Goal: Task Accomplishment & Management: Manage account settings

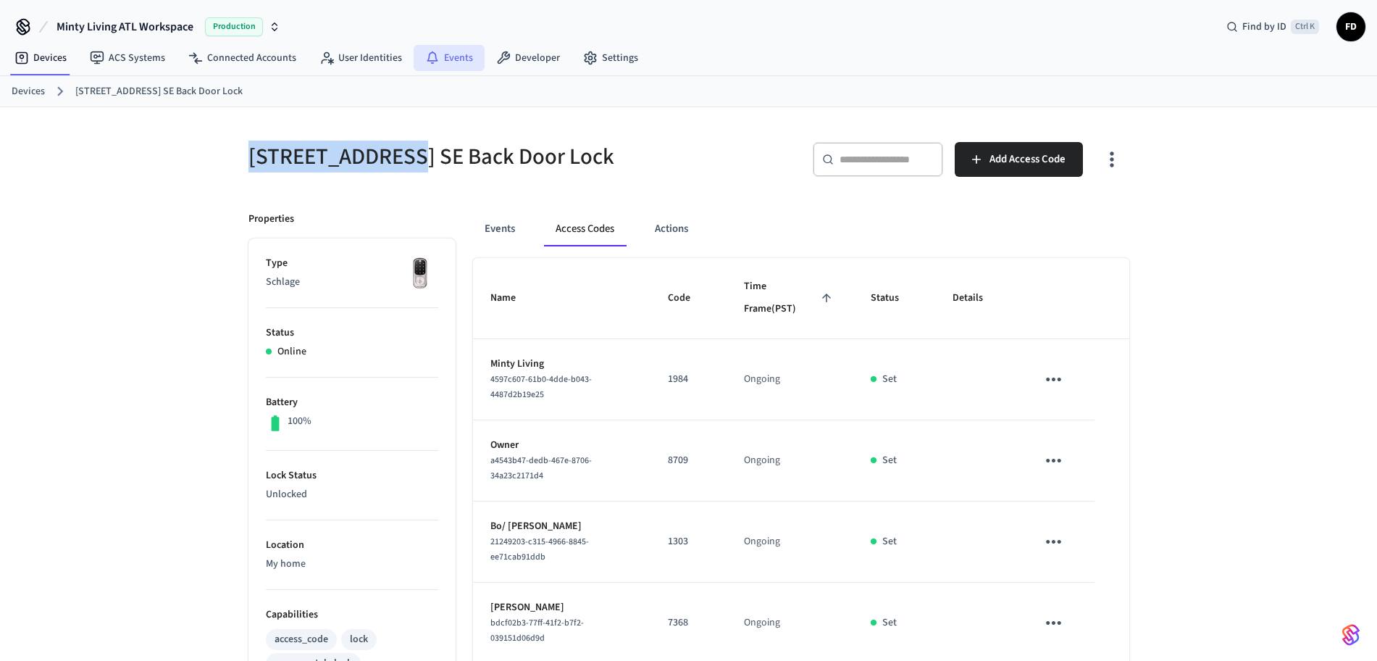
scroll to position [1, 0]
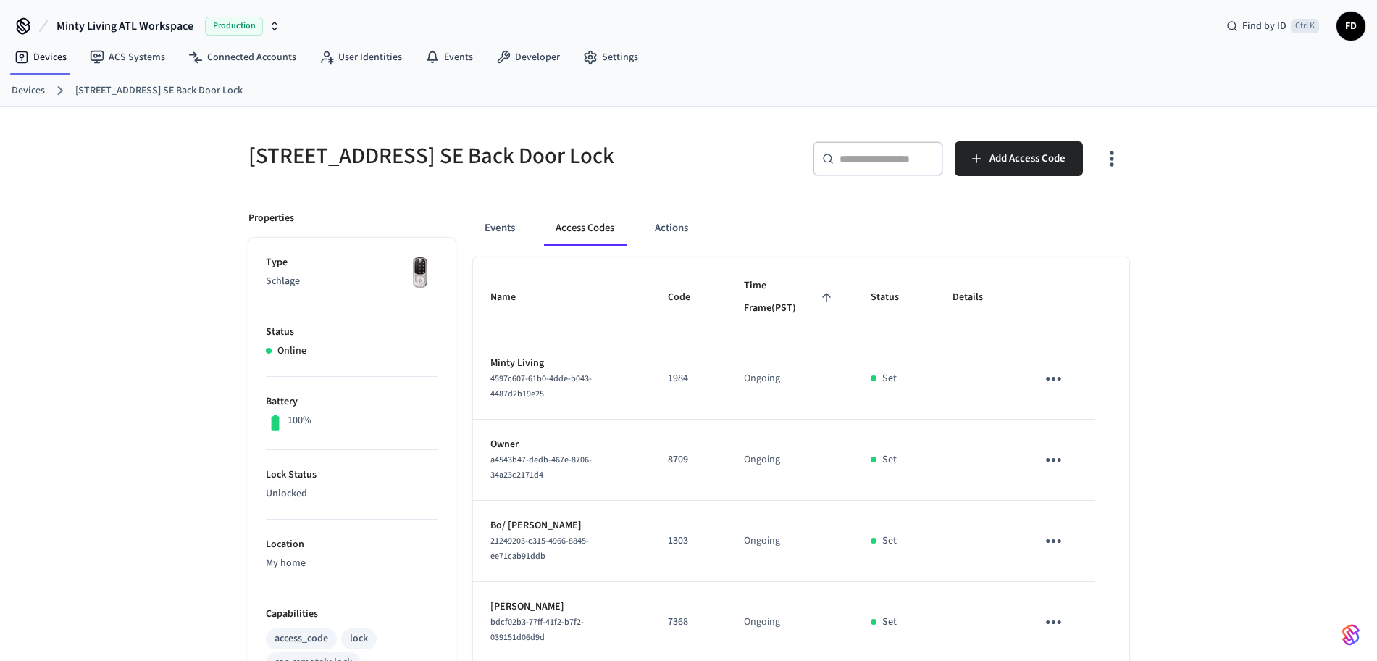
click at [31, 88] on link "Devices" at bounding box center [28, 90] width 33 height 15
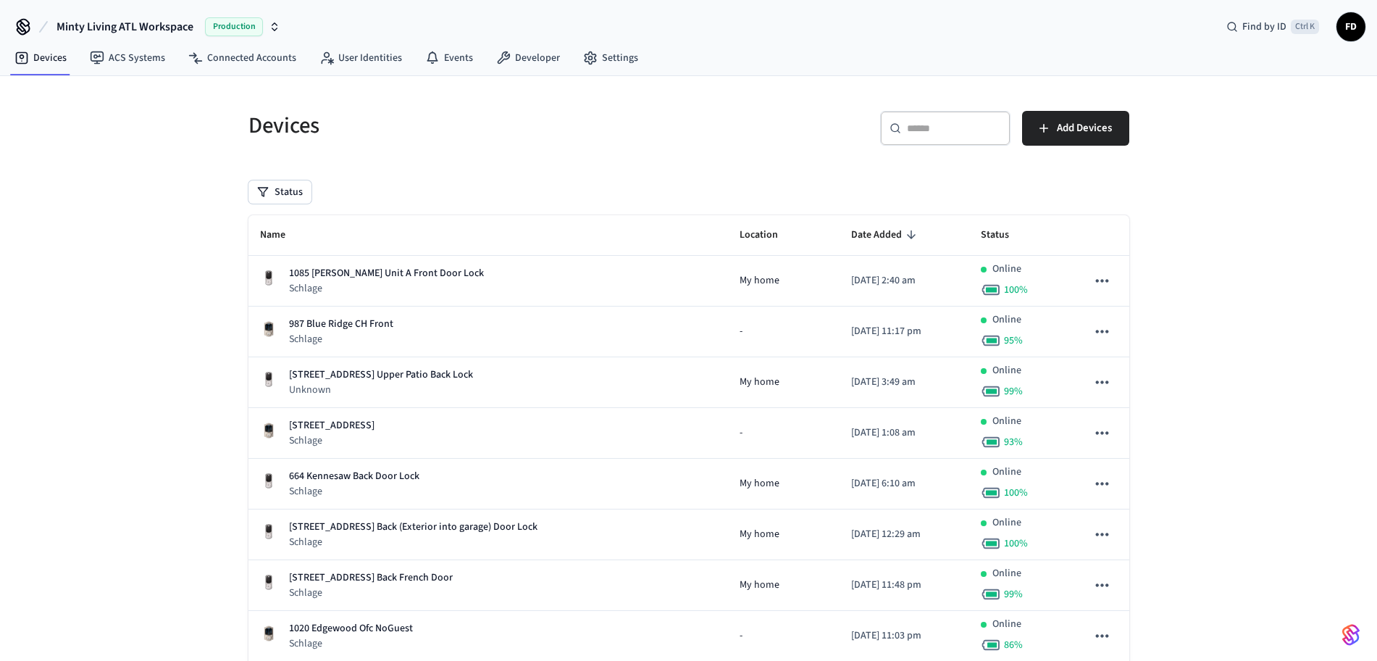
click at [969, 143] on div "​ ​" at bounding box center [945, 128] width 130 height 35
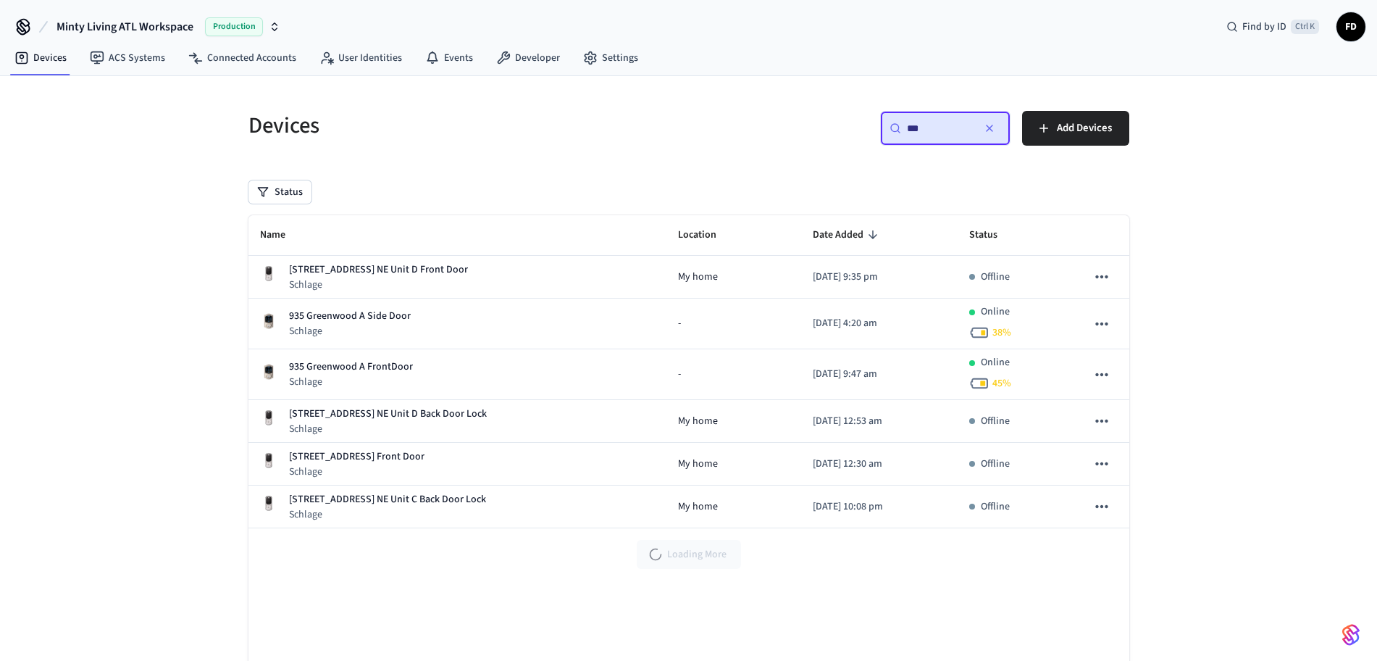
type input "***"
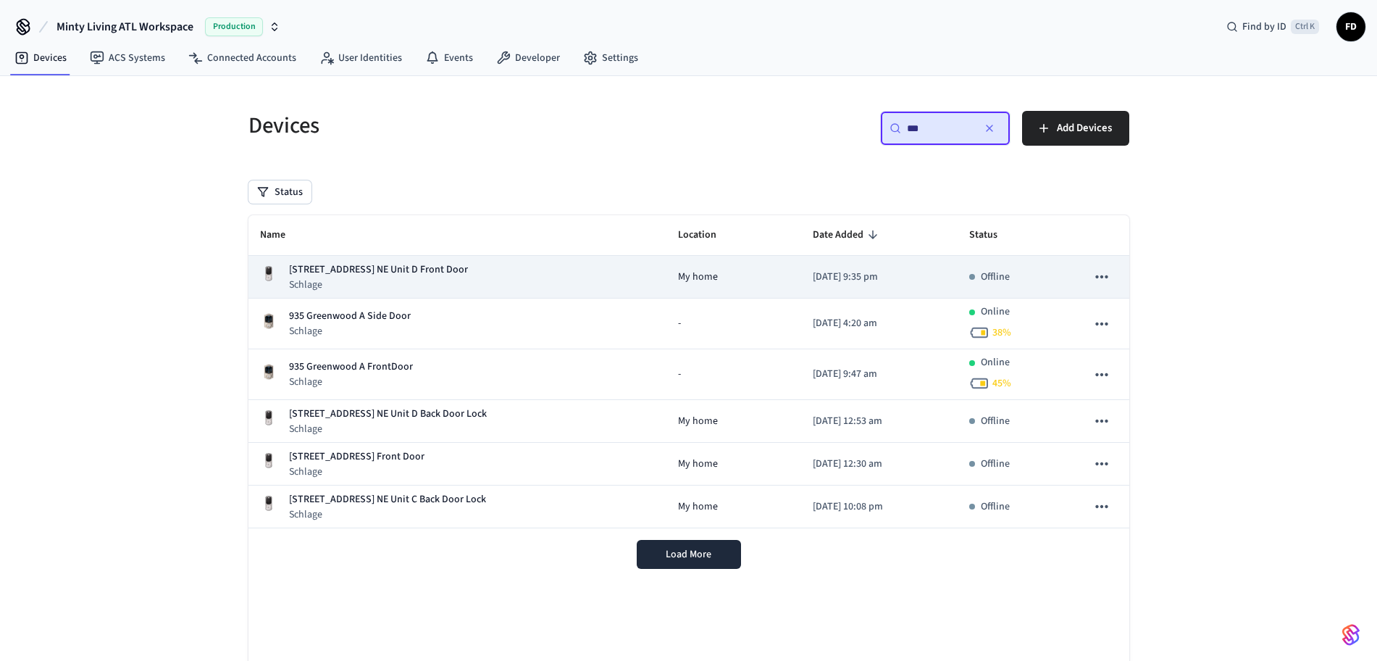
click at [694, 287] on td "My home" at bounding box center [734, 277] width 135 height 43
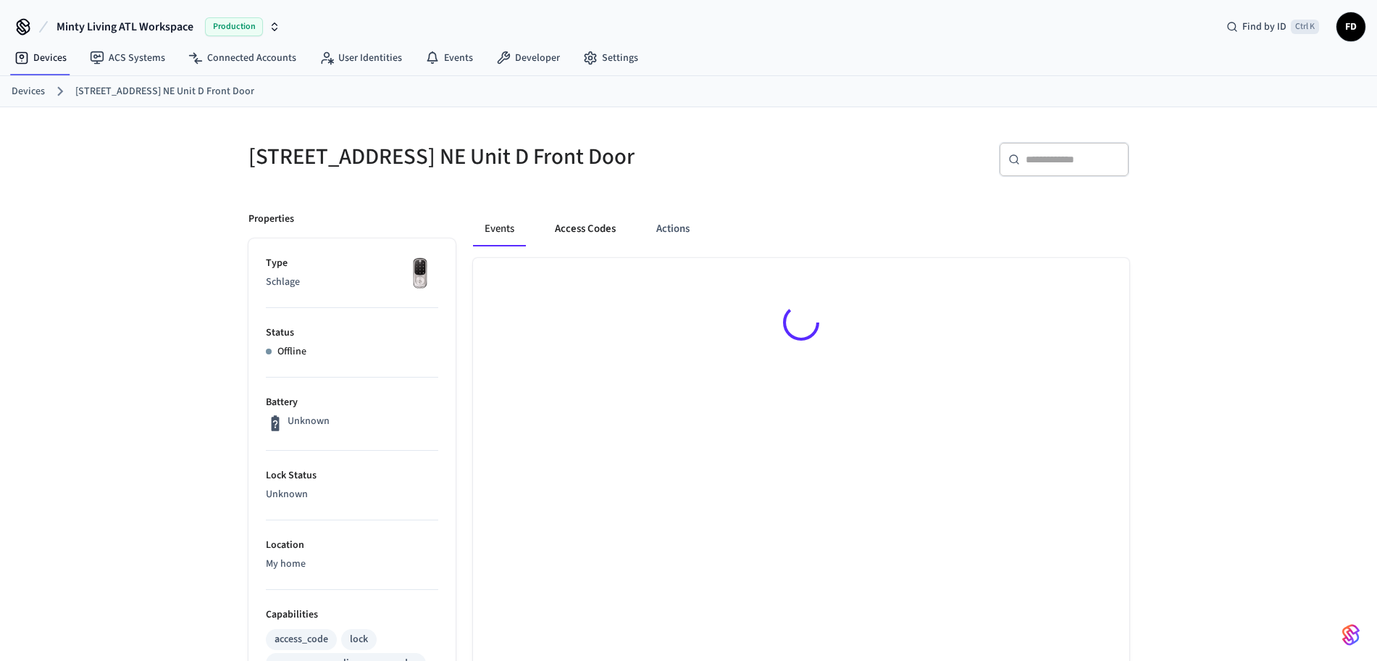
click at [607, 230] on button "Access Codes" at bounding box center [585, 229] width 84 height 35
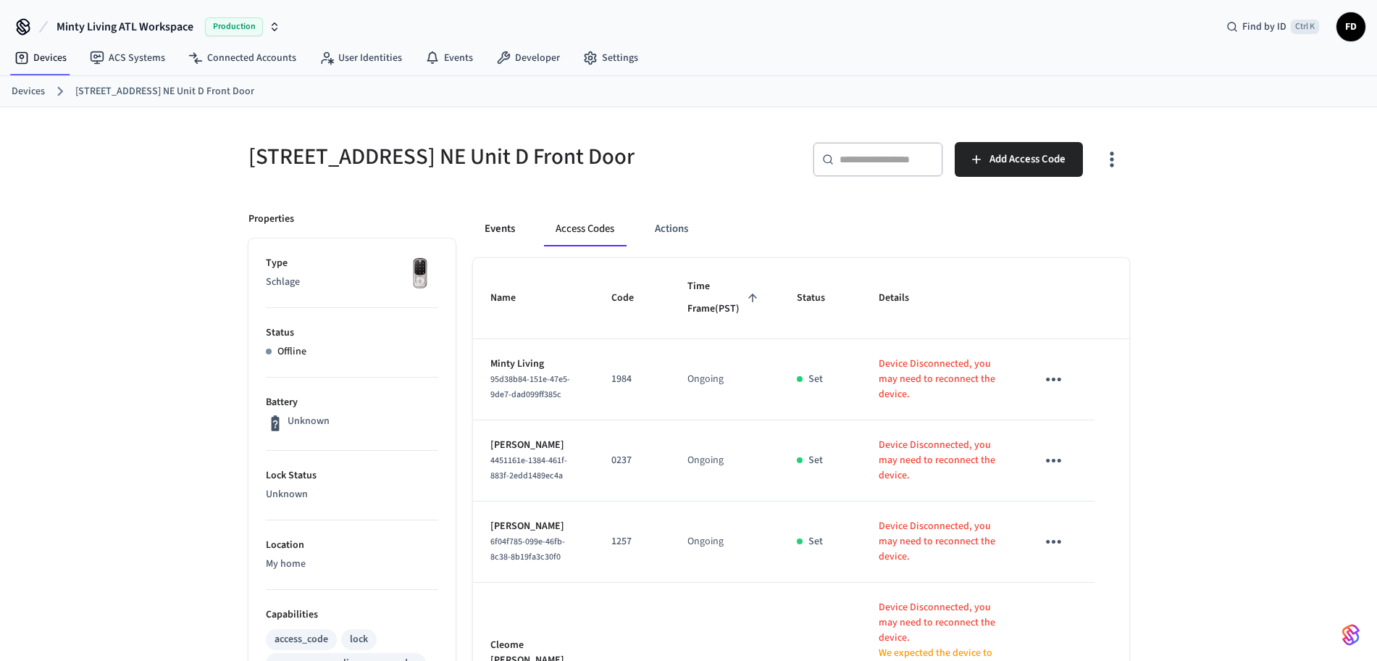
click at [509, 222] on button "Events" at bounding box center [500, 229] width 54 height 35
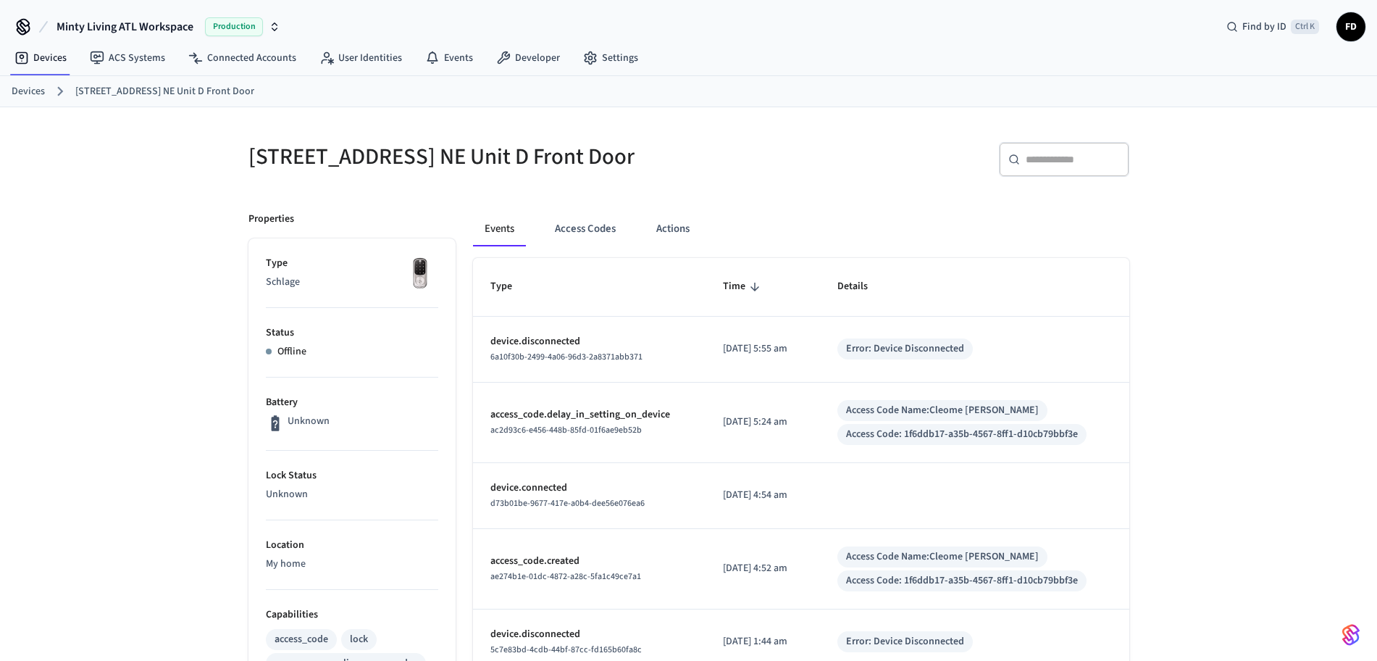
scroll to position [58, 0]
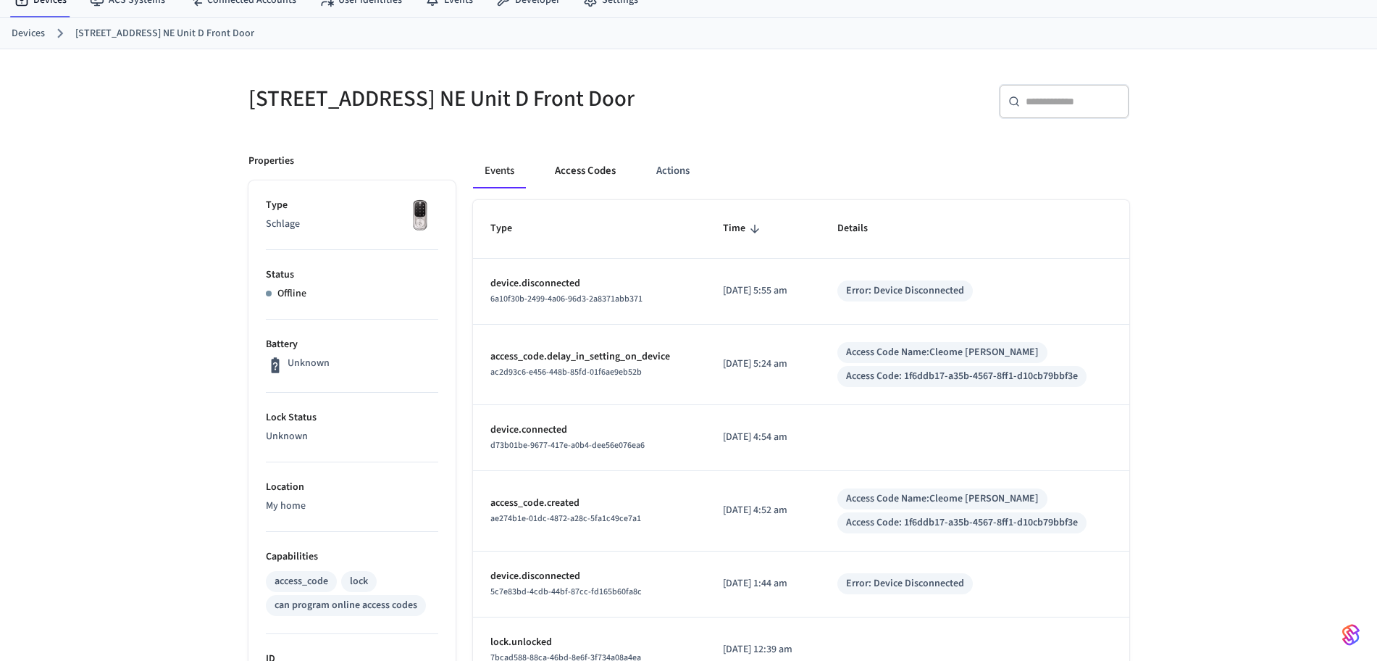
click at [603, 169] on button "Access Codes" at bounding box center [585, 171] width 84 height 35
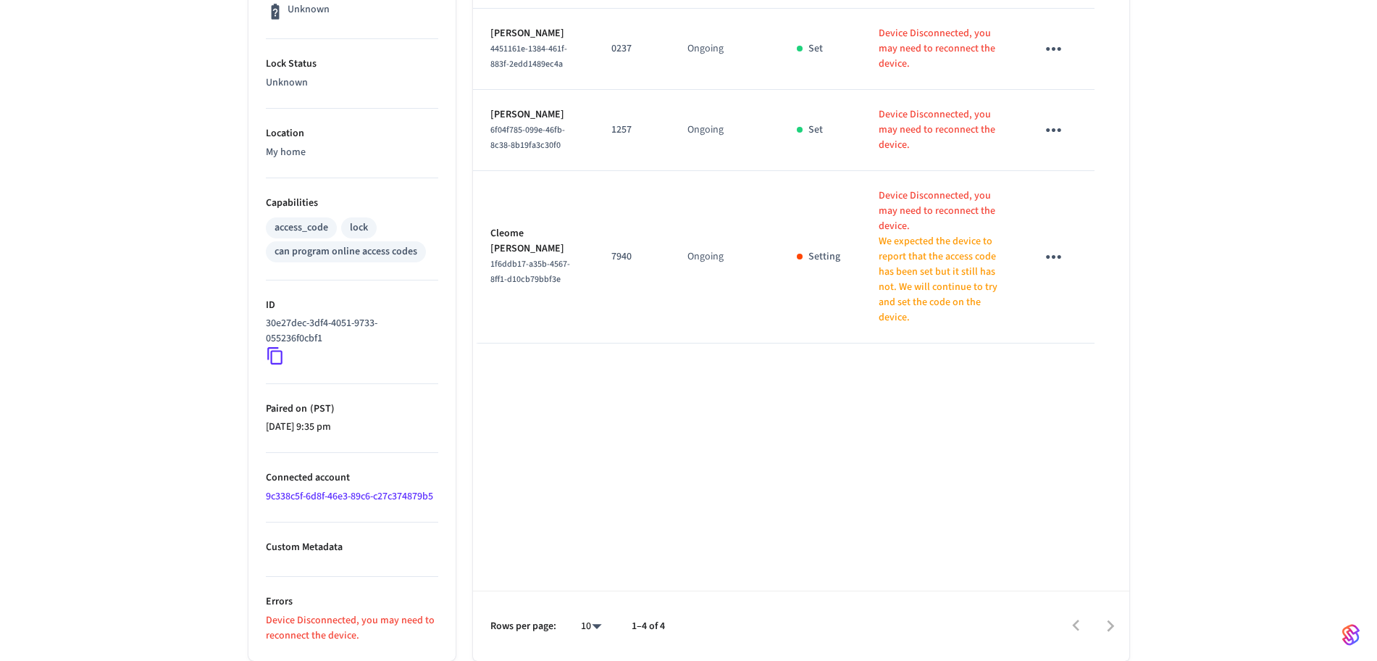
scroll to position [381, 0]
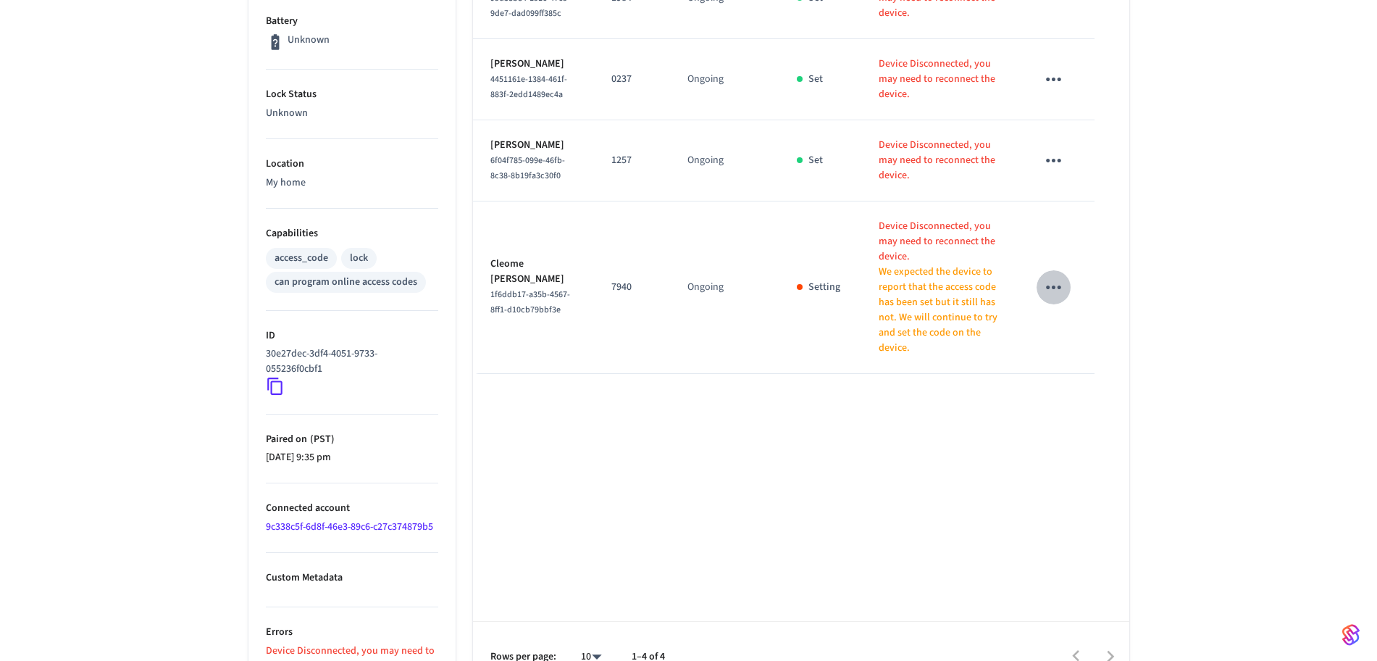
click at [1069, 304] on button "sticky table" at bounding box center [1054, 287] width 34 height 34
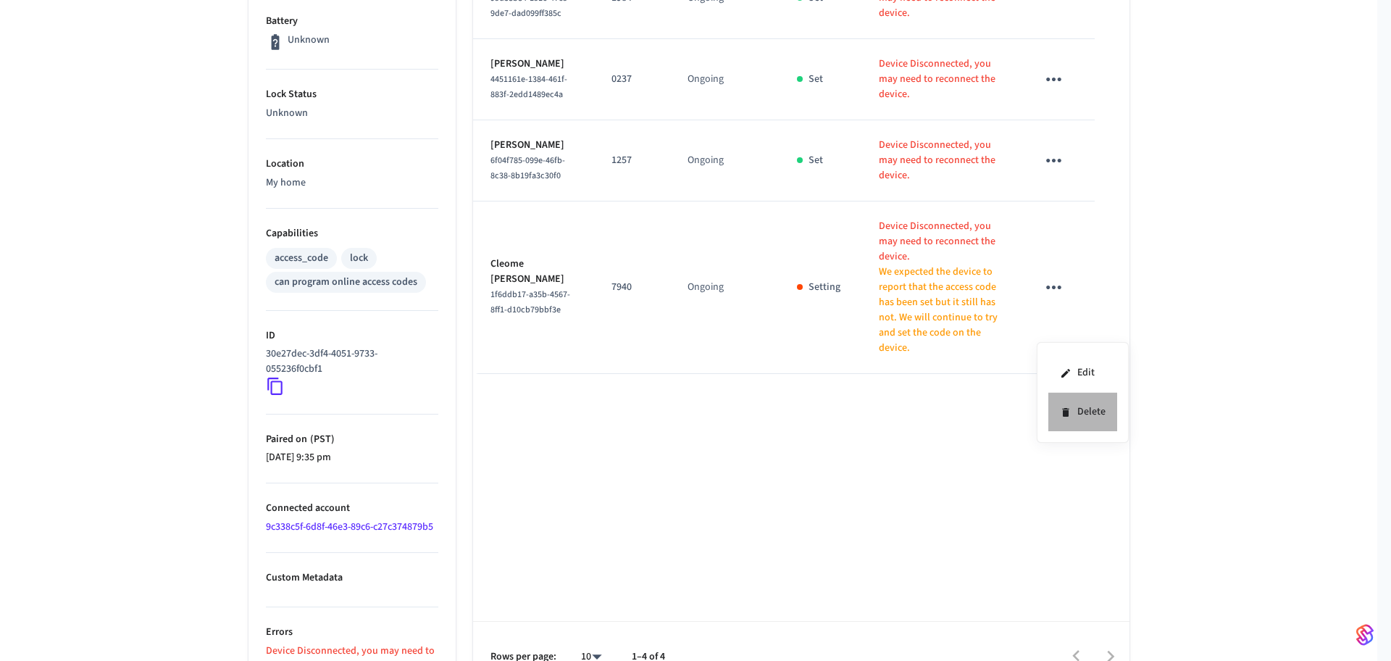
click at [1079, 401] on li "Delete" at bounding box center [1082, 412] width 69 height 38
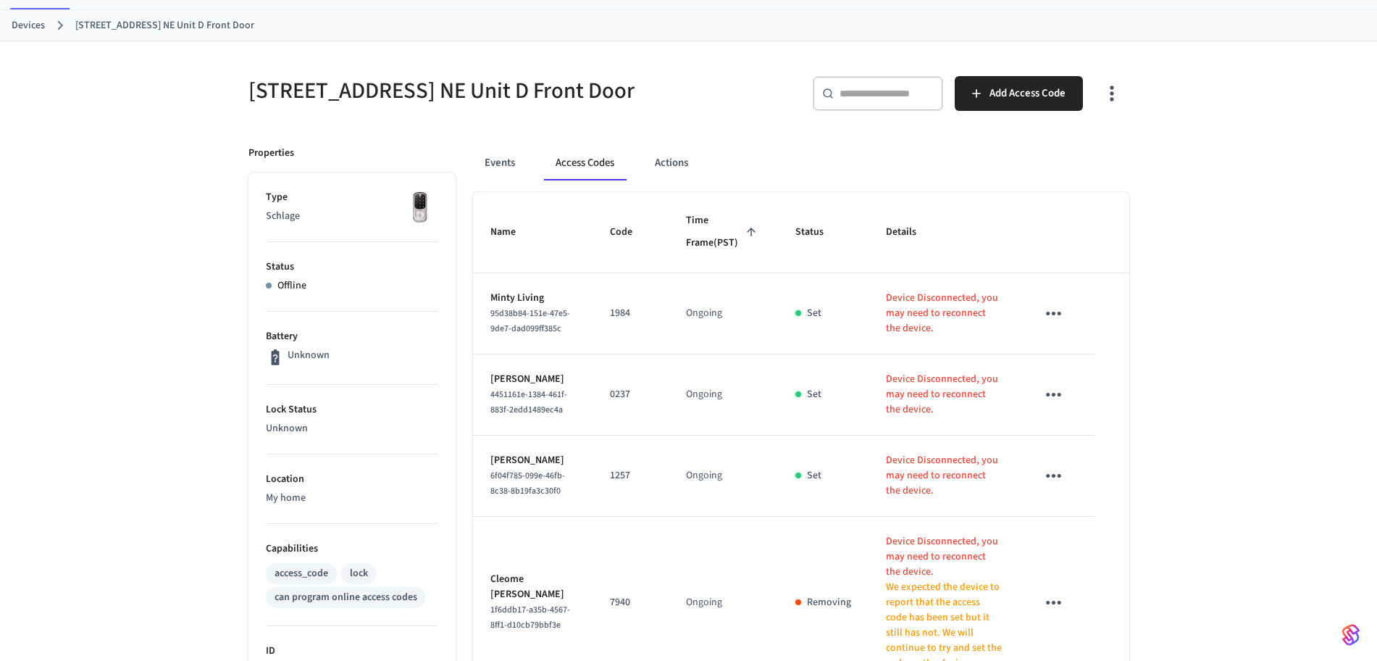
scroll to position [67, 0]
click at [1003, 104] on button "Add Access Code" at bounding box center [1019, 92] width 128 height 35
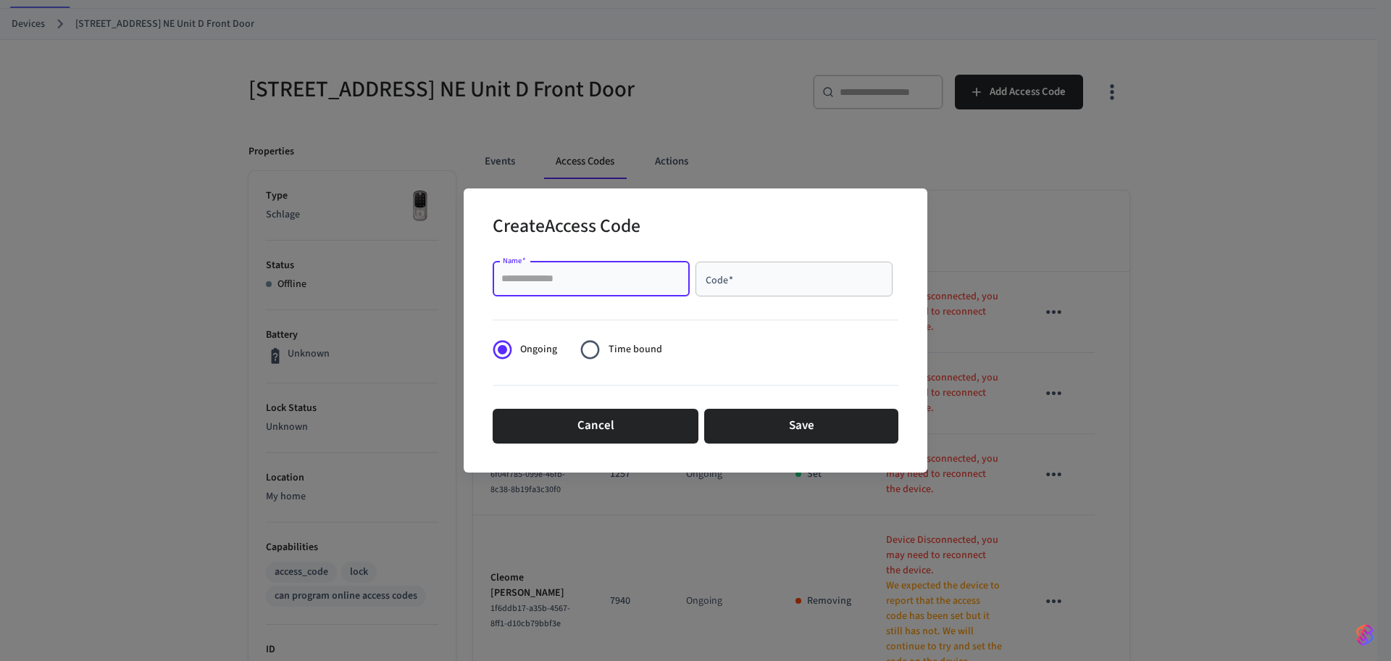
click at [669, 274] on input "Name   *" at bounding box center [591, 279] width 180 height 14
paste input "**********"
type input "**********"
click at [766, 280] on input "Code   *" at bounding box center [794, 279] width 180 height 14
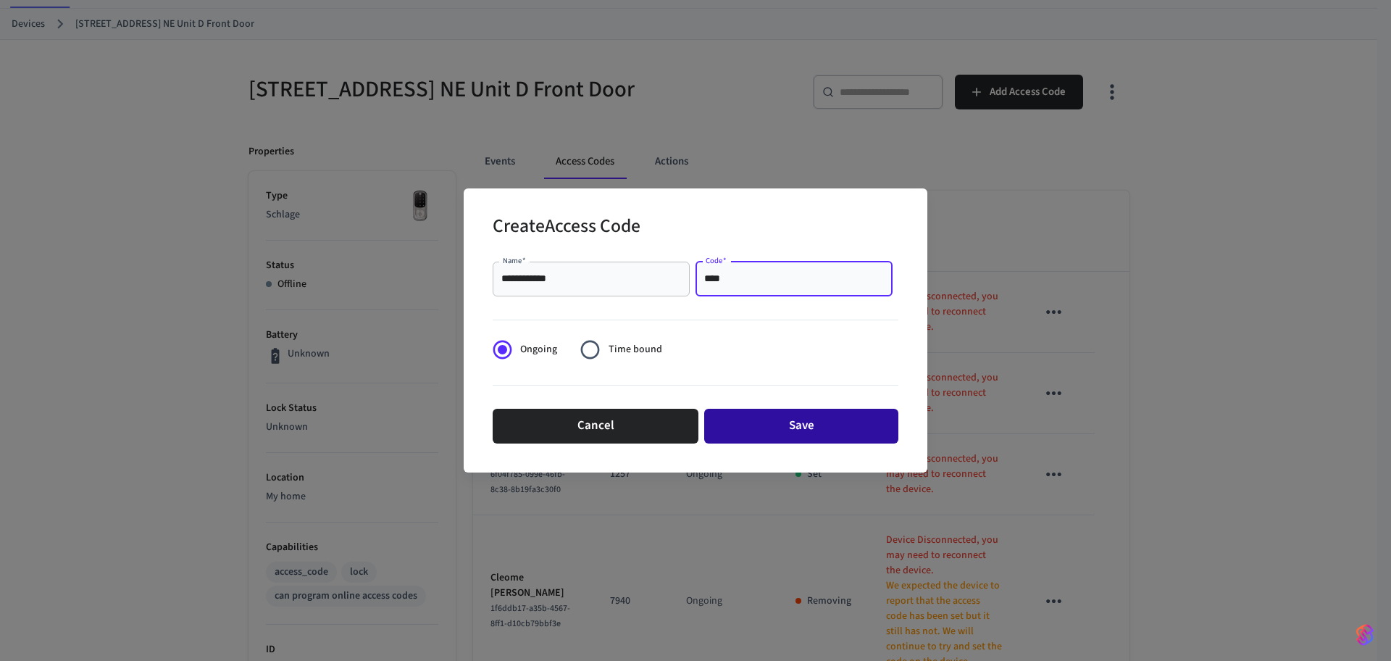
type input "****"
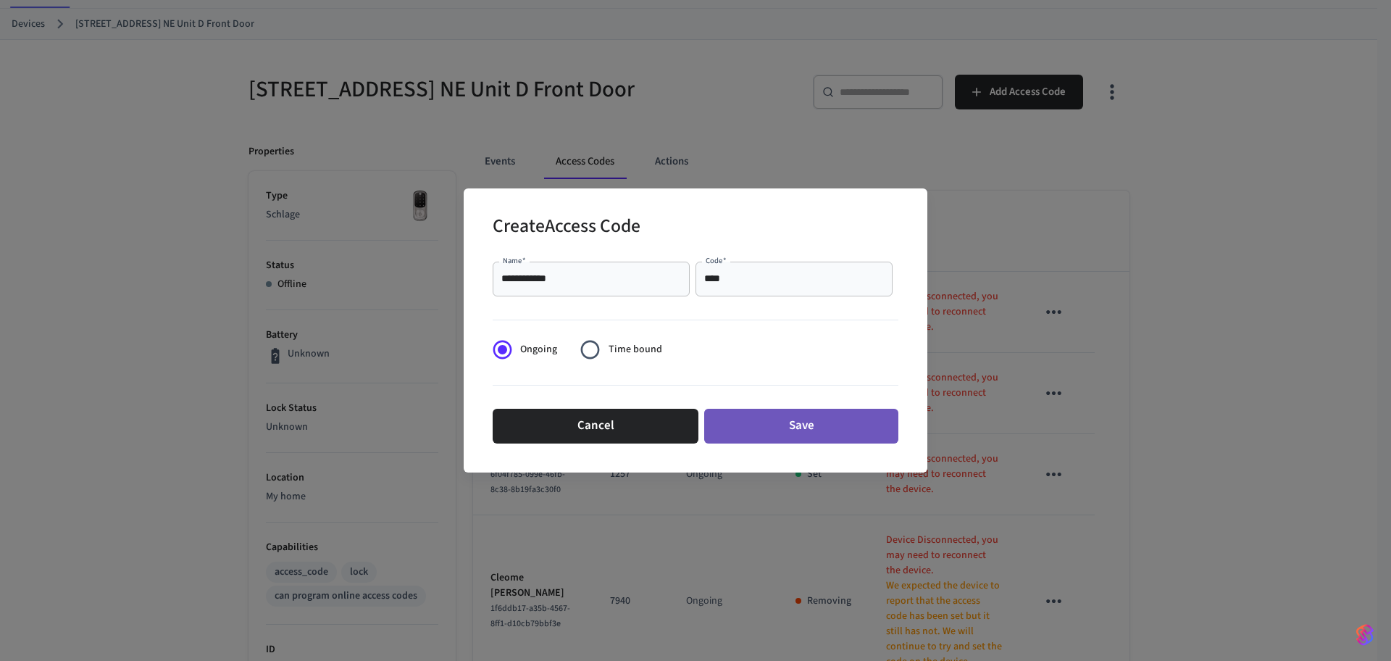
click at [817, 427] on button "Save" at bounding box center [801, 426] width 194 height 35
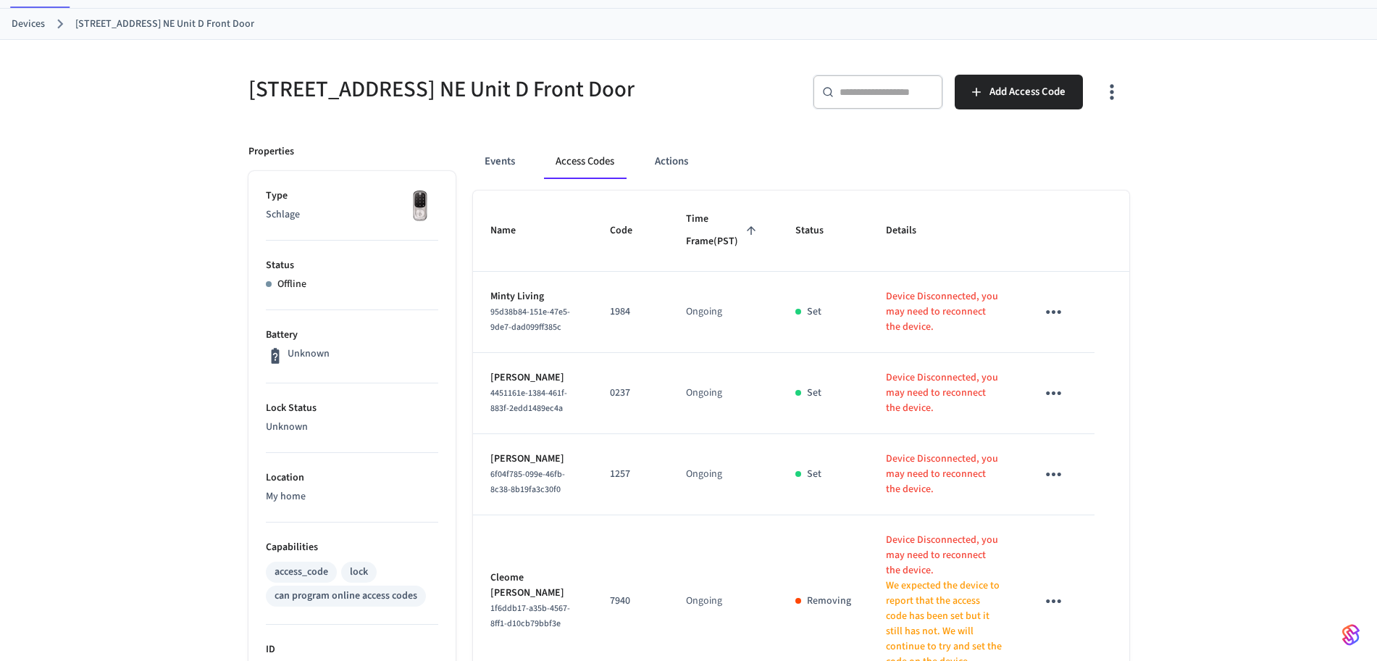
click at [21, 29] on link "Devices" at bounding box center [28, 24] width 33 height 15
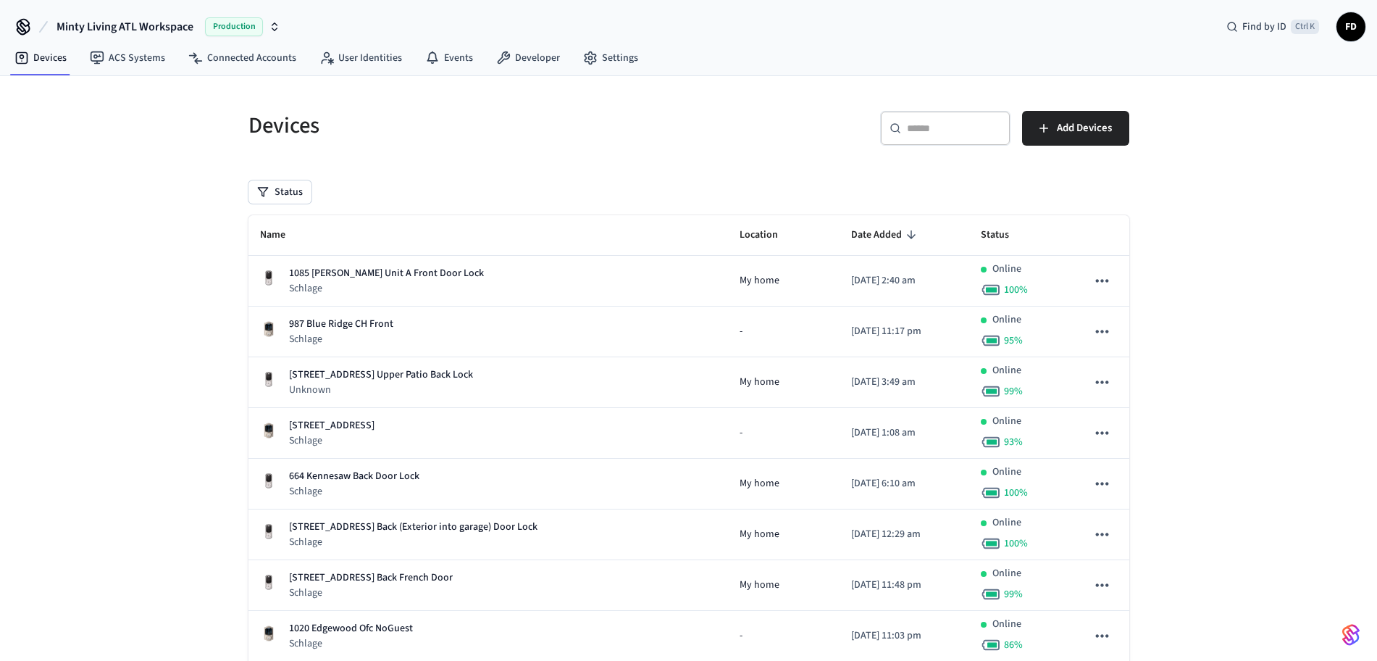
click at [1010, 125] on div "​ ​" at bounding box center [945, 128] width 130 height 35
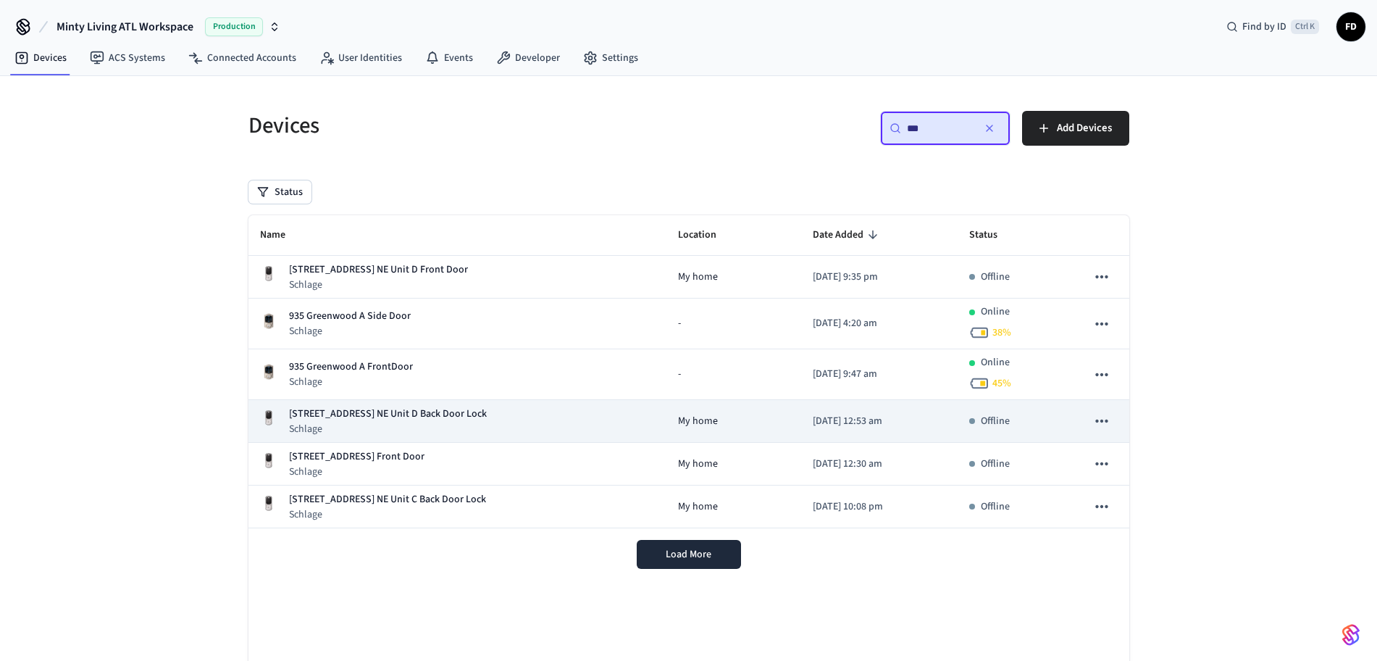
type input "***"
click at [541, 422] on div "[STREET_ADDRESS] NE Unit D Back Door Lock Schlage" at bounding box center [458, 421] width 396 height 30
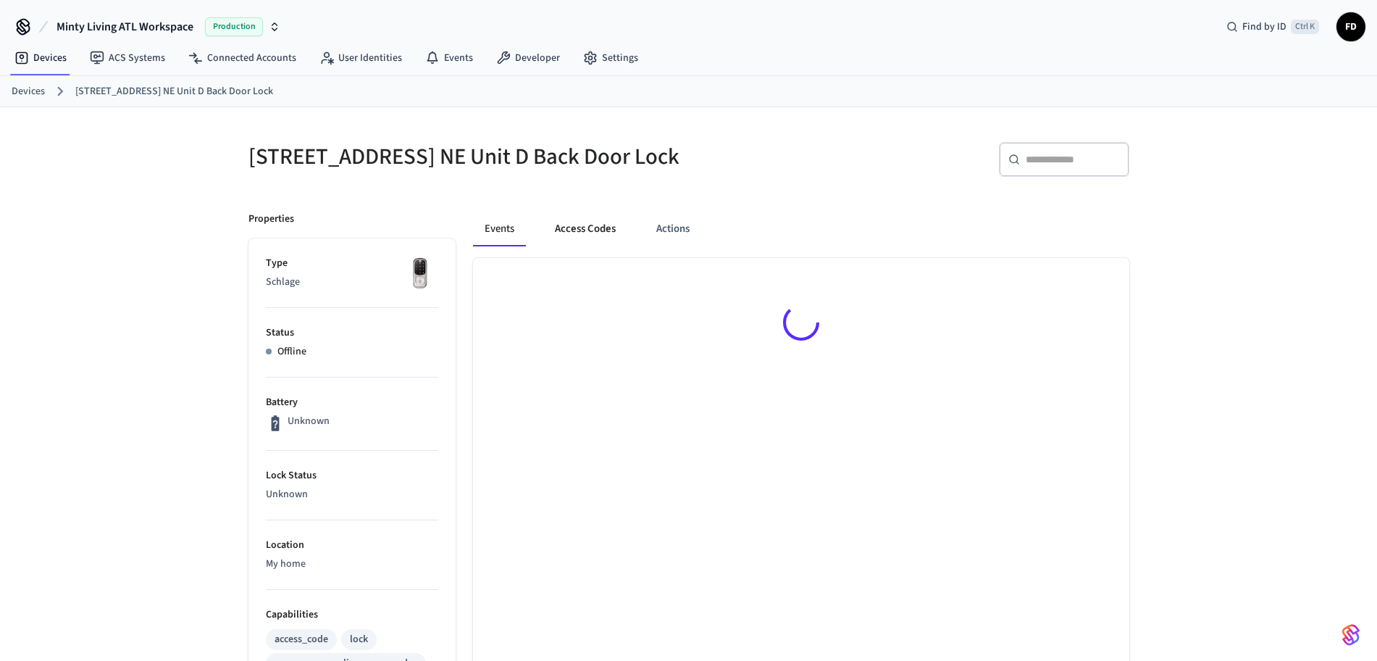
click at [590, 234] on button "Access Codes" at bounding box center [585, 229] width 84 height 35
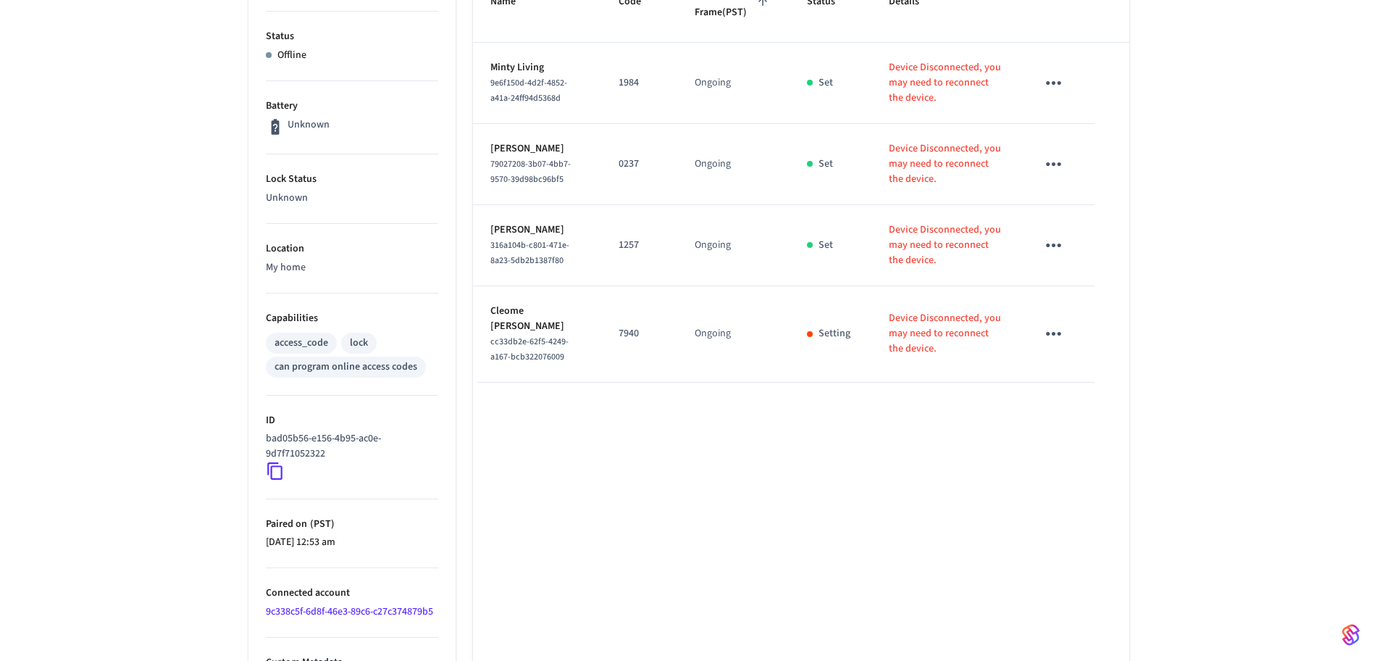
scroll to position [296, 0]
click at [1066, 351] on button "sticky table" at bounding box center [1054, 334] width 34 height 34
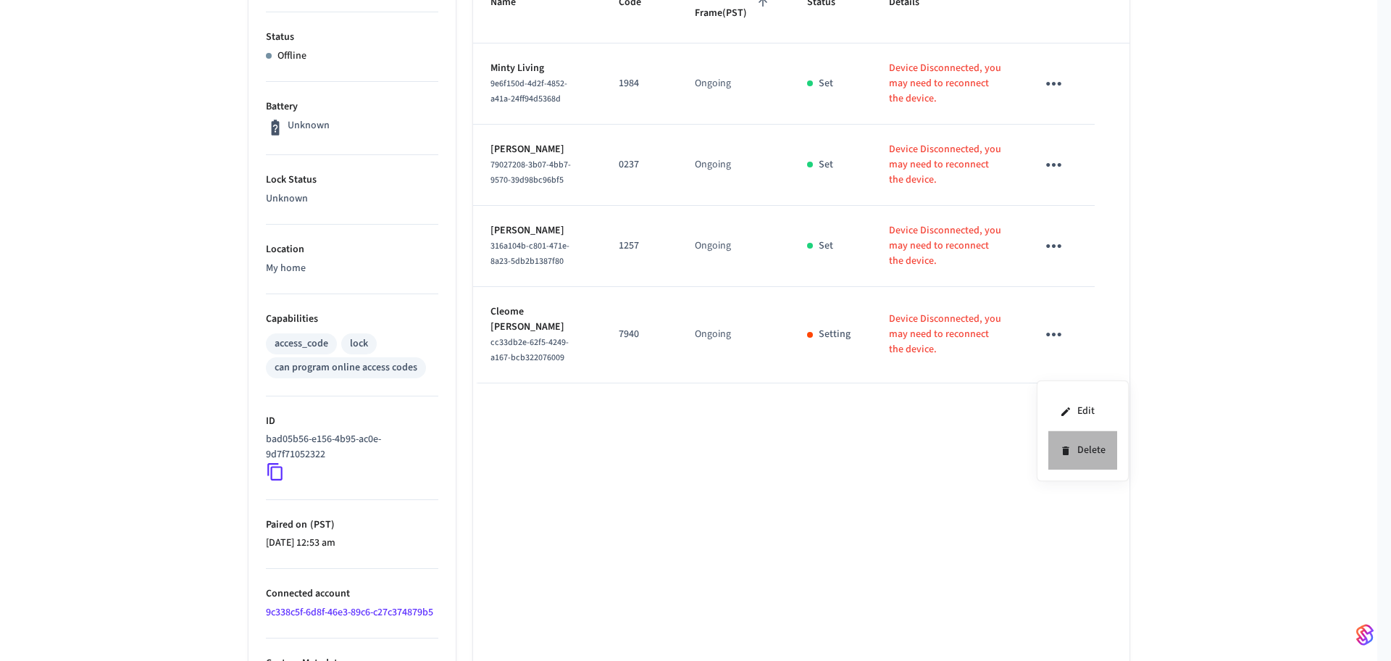
click at [1072, 451] on li "Delete" at bounding box center [1082, 450] width 69 height 38
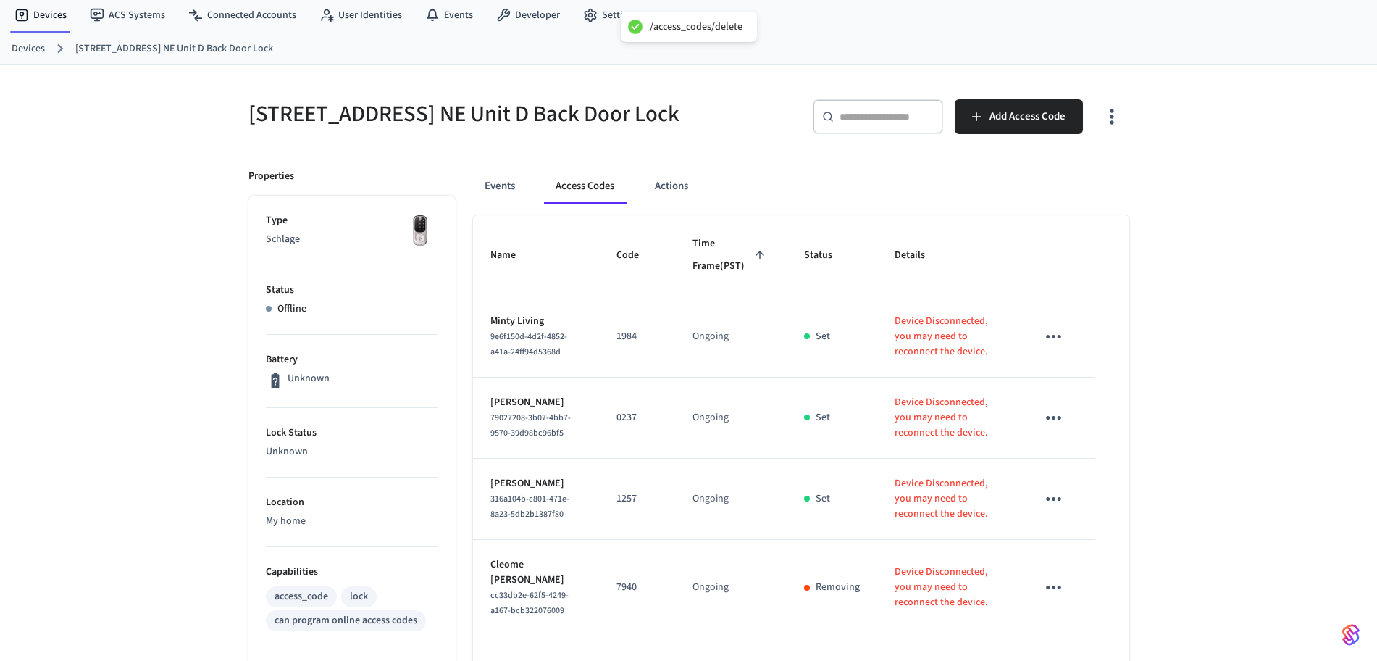
scroll to position [42, 0]
click at [1017, 118] on span "Add Access Code" at bounding box center [1028, 117] width 76 height 19
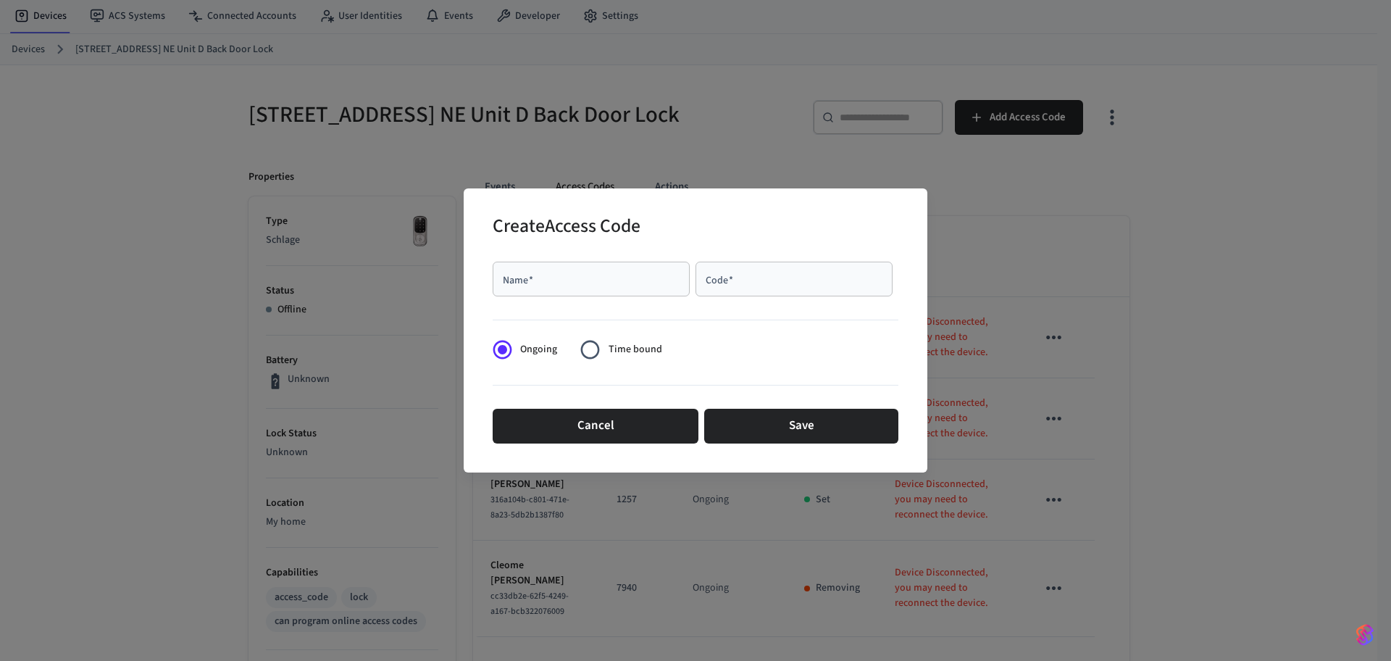
click at [630, 286] on div "Name   *" at bounding box center [591, 279] width 197 height 35
paste input "**********"
type input "**********"
click at [767, 272] on input "Code   *" at bounding box center [794, 279] width 180 height 14
type input "****"
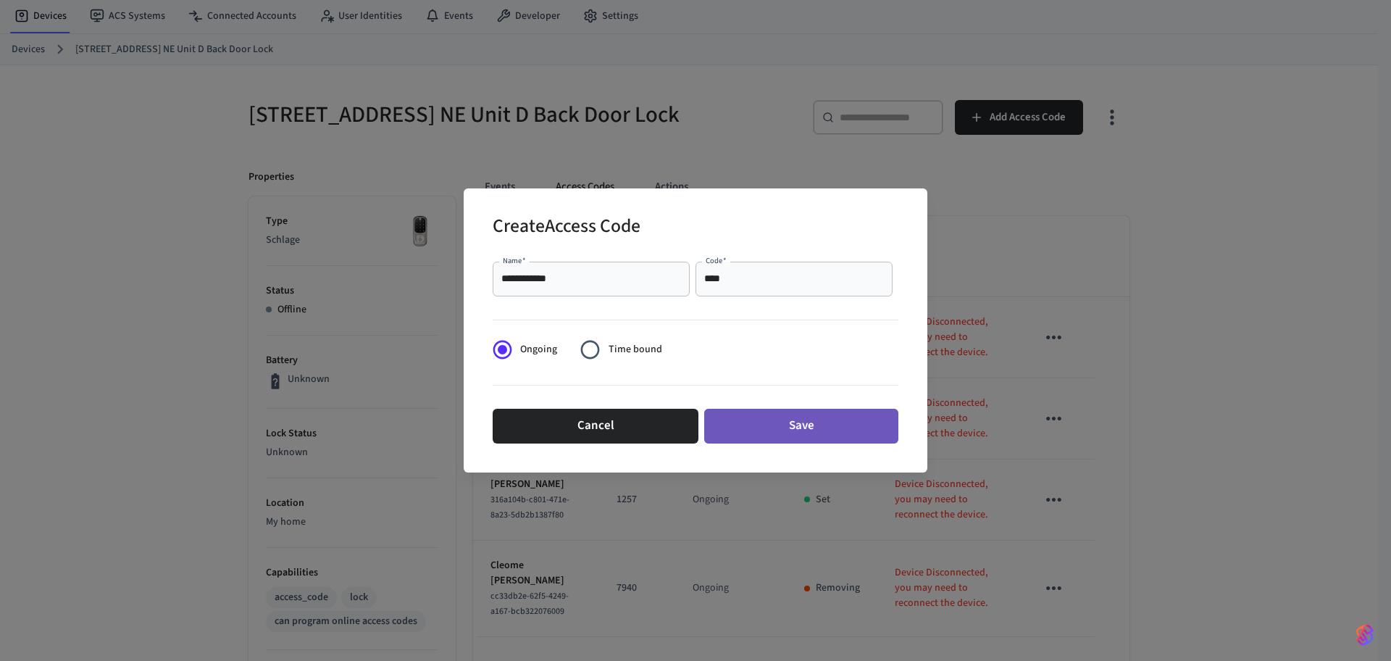
click at [843, 420] on button "Save" at bounding box center [801, 426] width 194 height 35
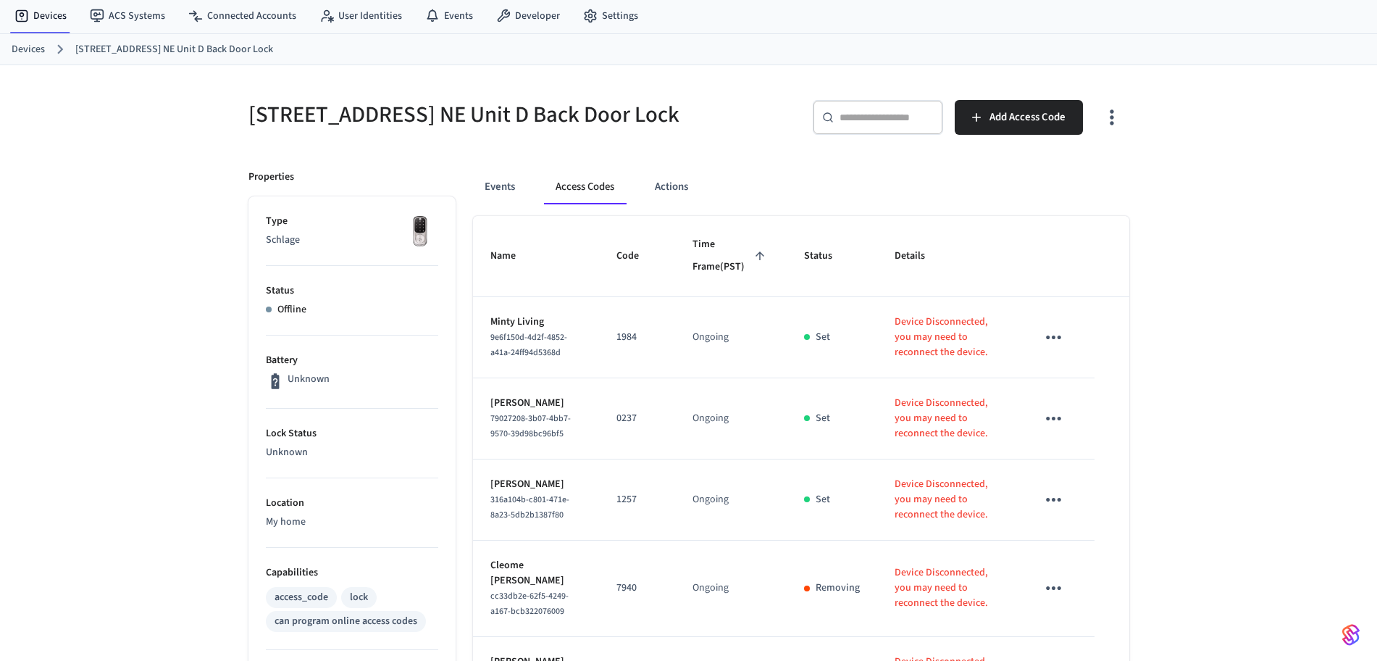
click at [129, 428] on div "[STREET_ADDRESS] NE Unit D Back Door Lock ​ ​ Add Access Code Properties Type S…" at bounding box center [688, 547] width 1377 height 965
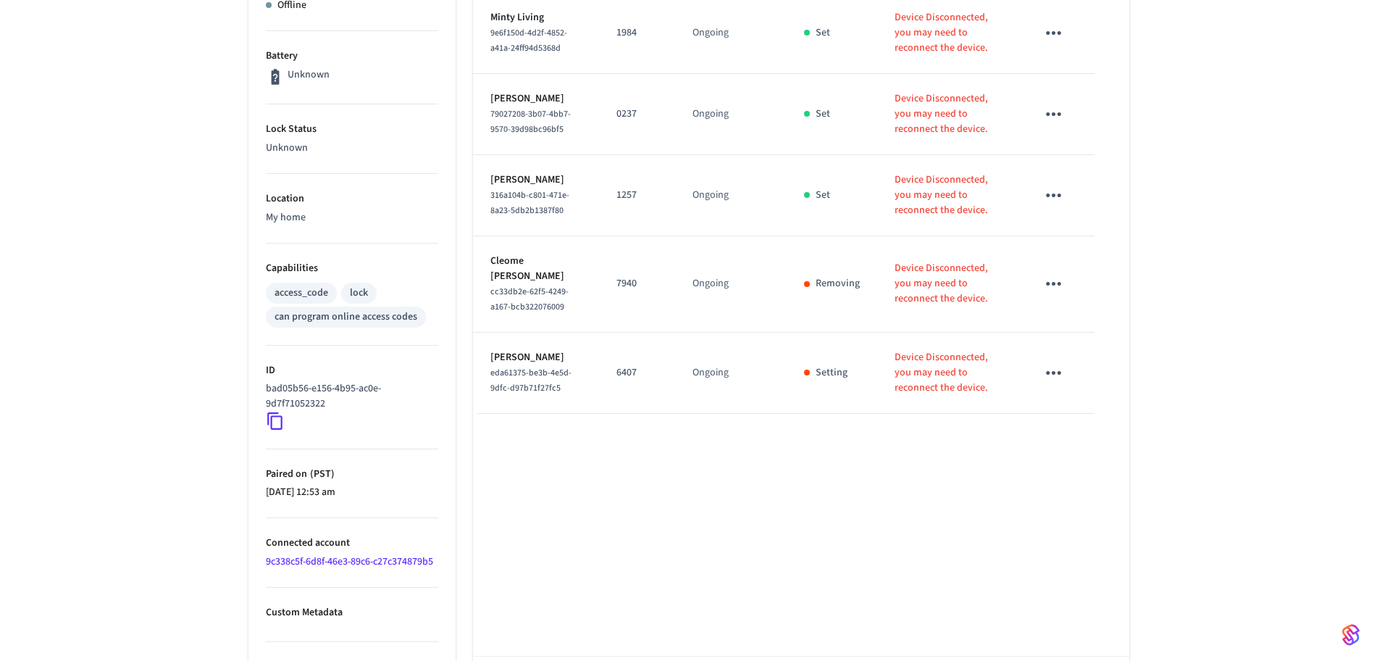
scroll to position [425, 0]
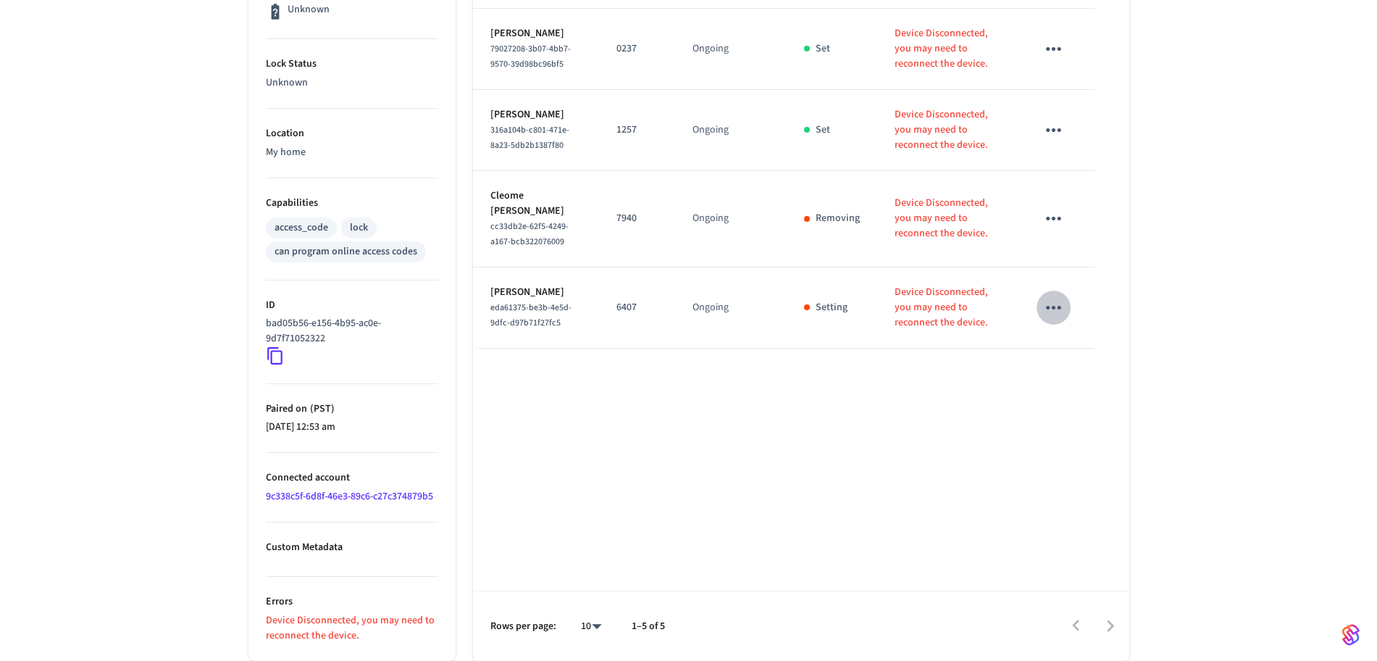
click at [1063, 317] on icon "sticky table" at bounding box center [1054, 307] width 22 height 22
click at [1078, 388] on li "Delete" at bounding box center [1088, 396] width 69 height 38
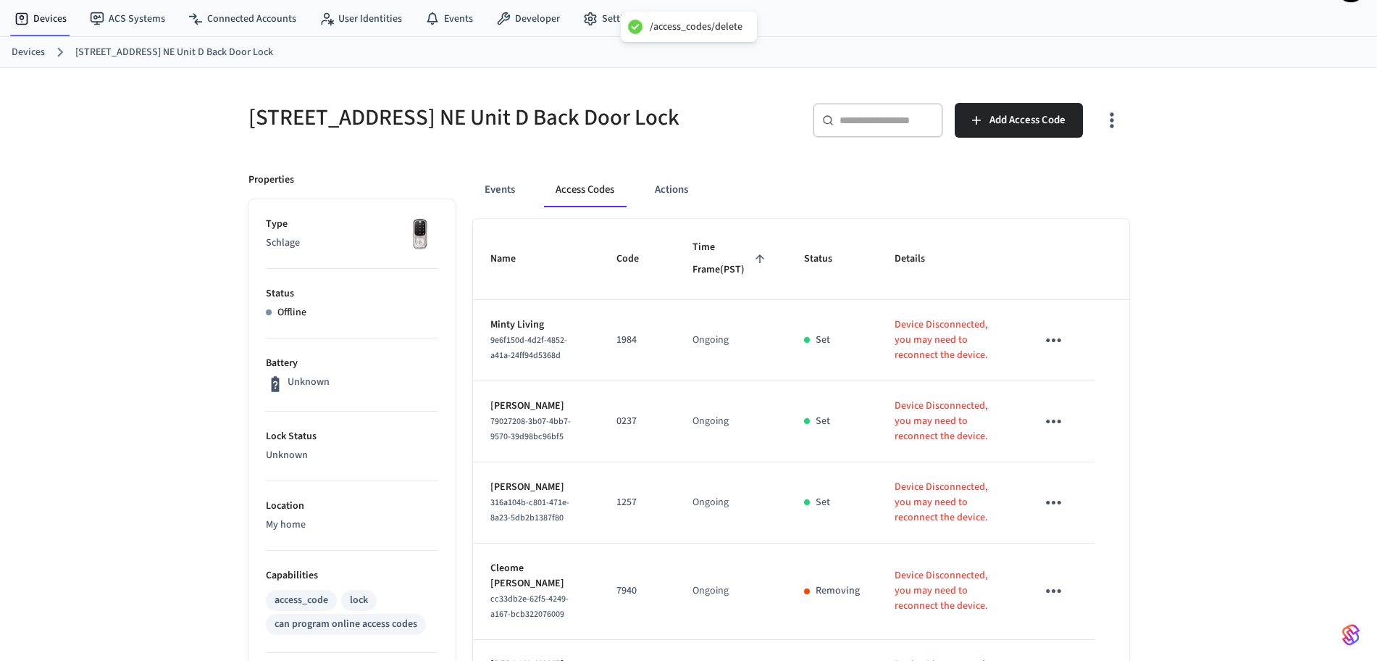
scroll to position [0, 0]
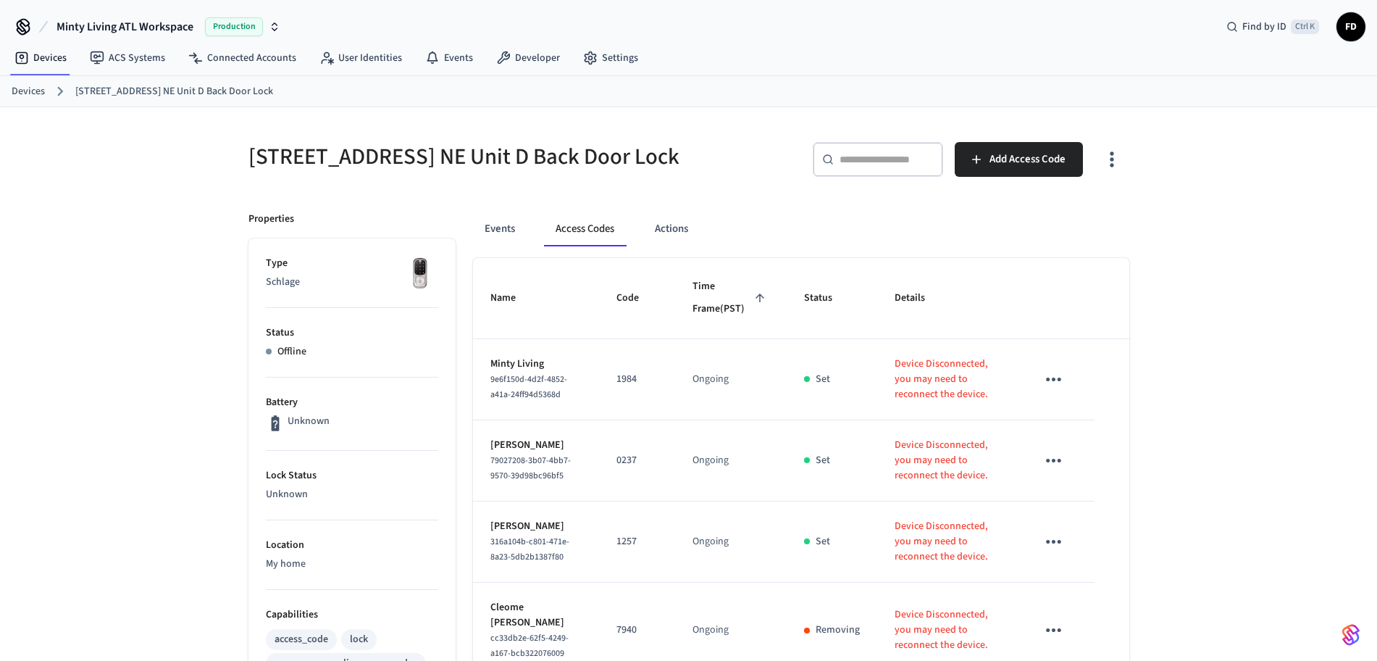
click at [30, 90] on link "Devices" at bounding box center [28, 91] width 33 height 15
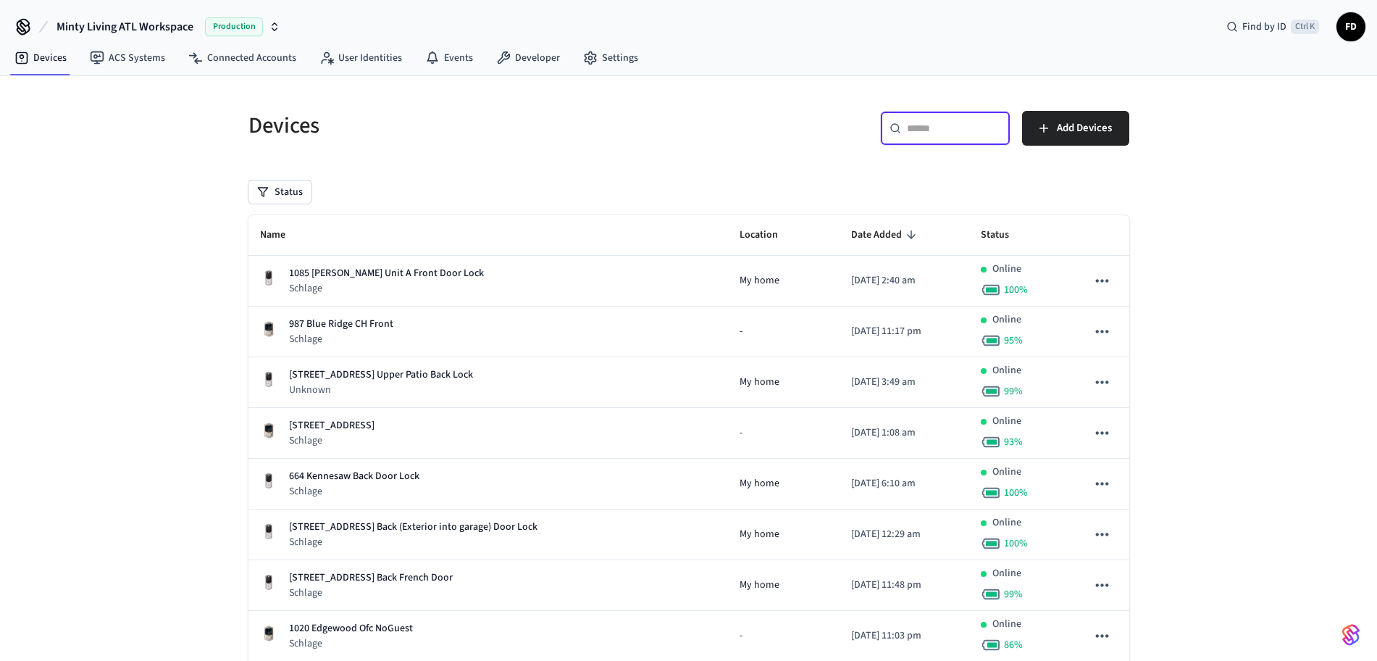
click at [907, 121] on input "text" at bounding box center [954, 128] width 94 height 14
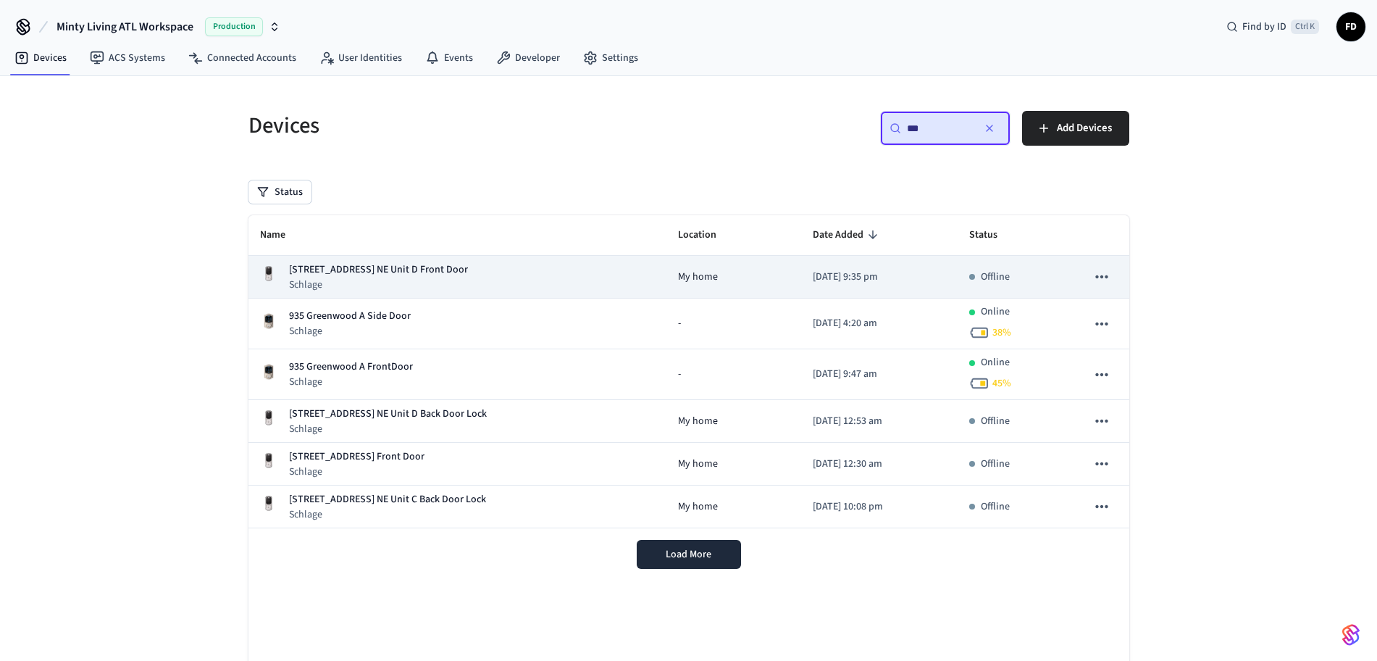
type input "***"
click at [935, 275] on p "[DATE] 9:35 pm" at bounding box center [879, 277] width 133 height 15
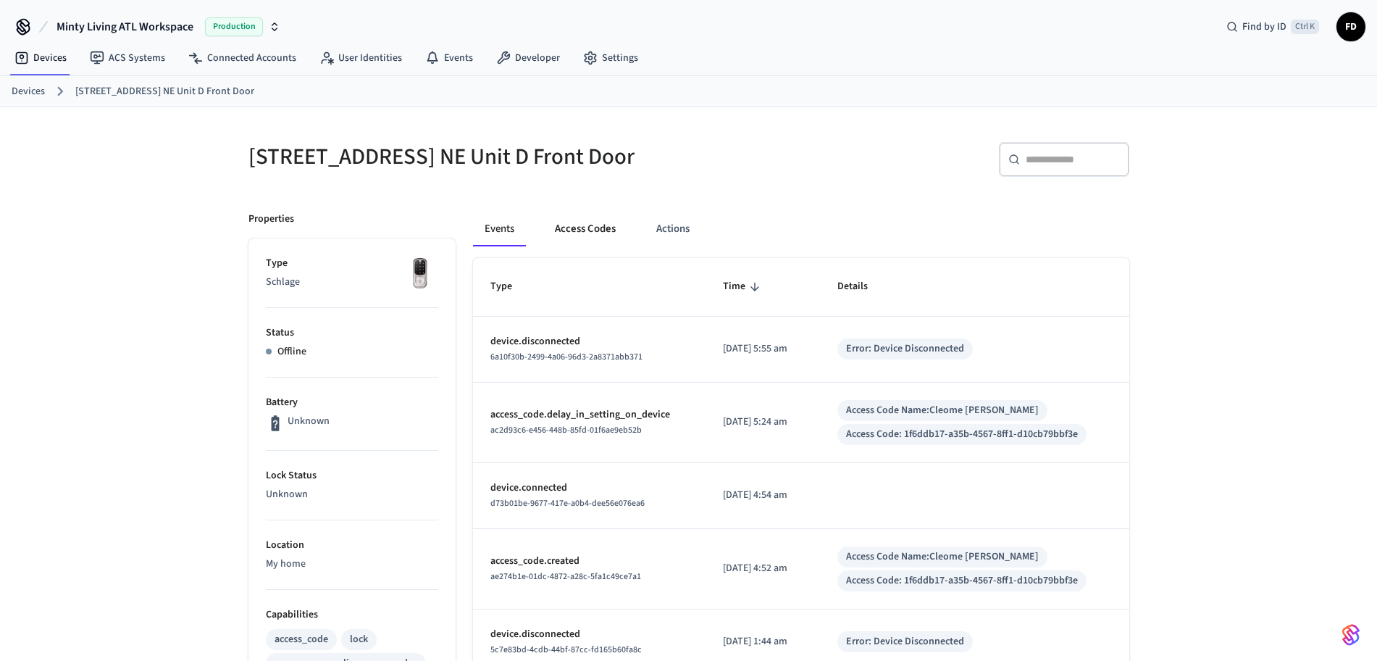
click at [582, 227] on button "Access Codes" at bounding box center [585, 229] width 84 height 35
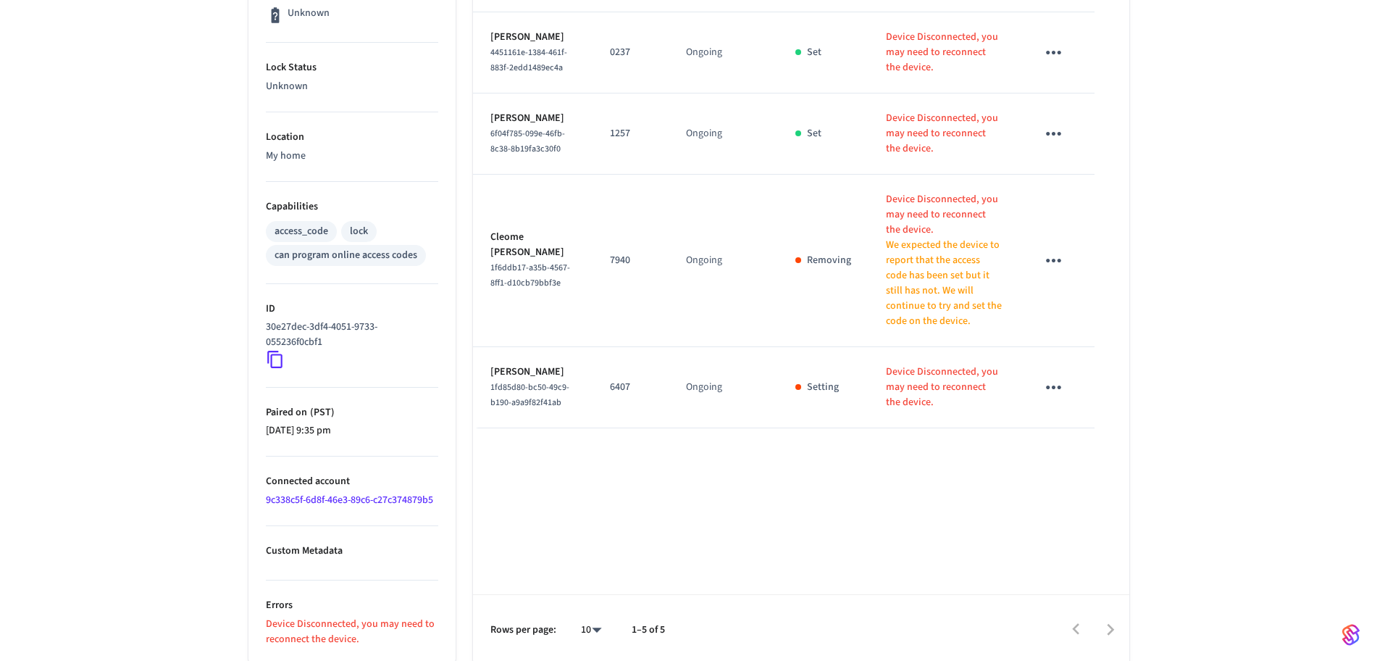
scroll to position [412, 0]
click at [1075, 413] on td "sticky table" at bounding box center [1056, 383] width 75 height 81
click at [1055, 385] on icon "sticky table" at bounding box center [1053, 384] width 15 height 4
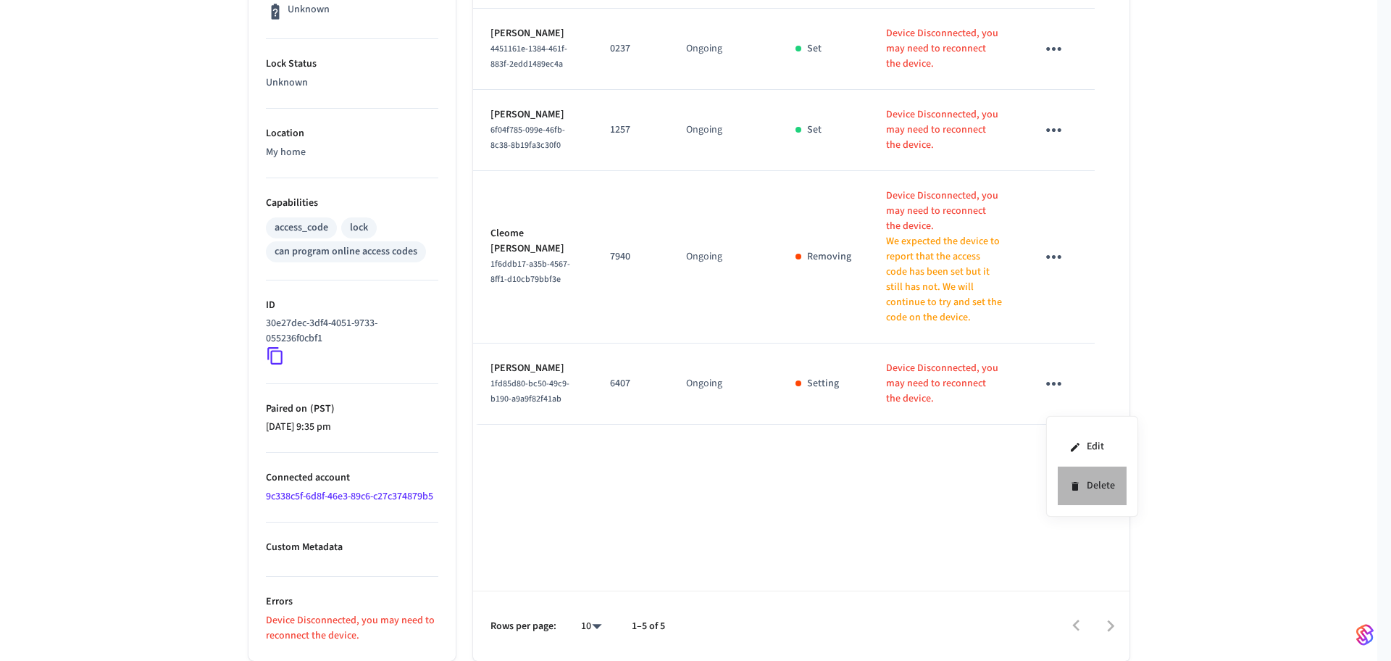
click at [1075, 474] on li "Delete" at bounding box center [1092, 486] width 69 height 38
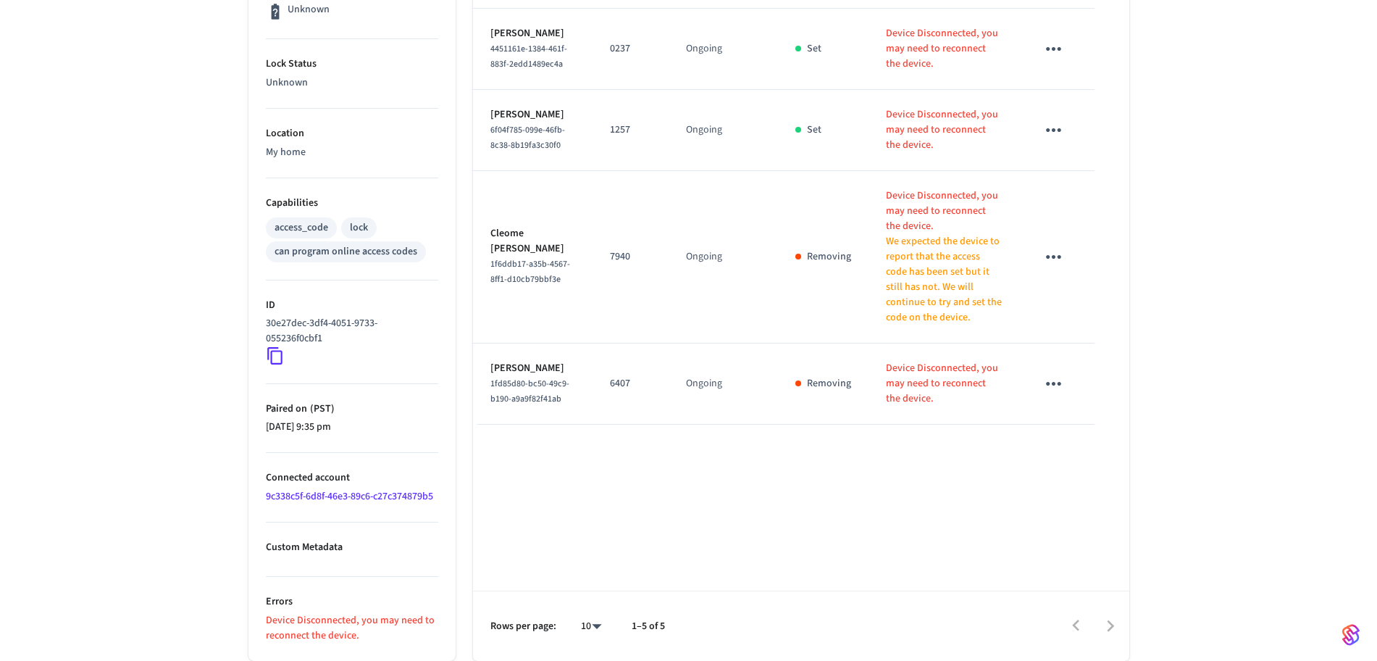
click at [201, 285] on div "[STREET_ADDRESS] NE Unit D Front Door ​ ​ Add Access Code Properties Type Schla…" at bounding box center [688, 178] width 1377 height 965
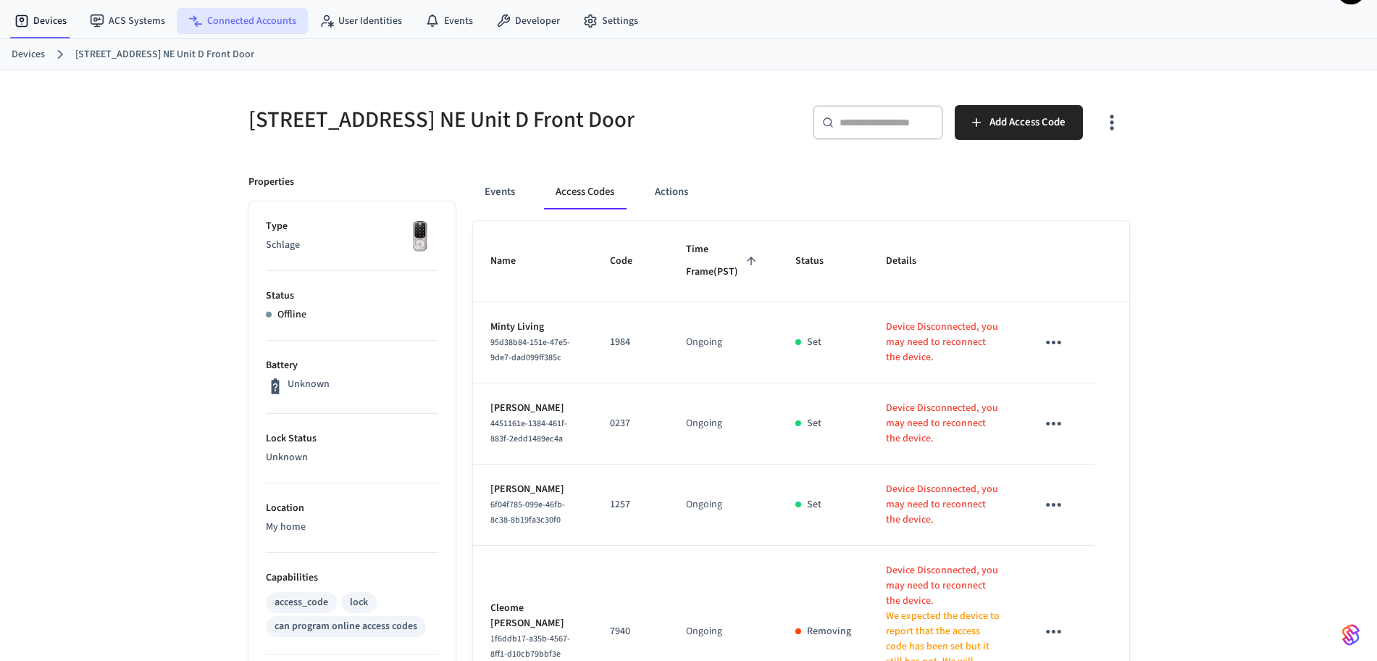
scroll to position [13, 0]
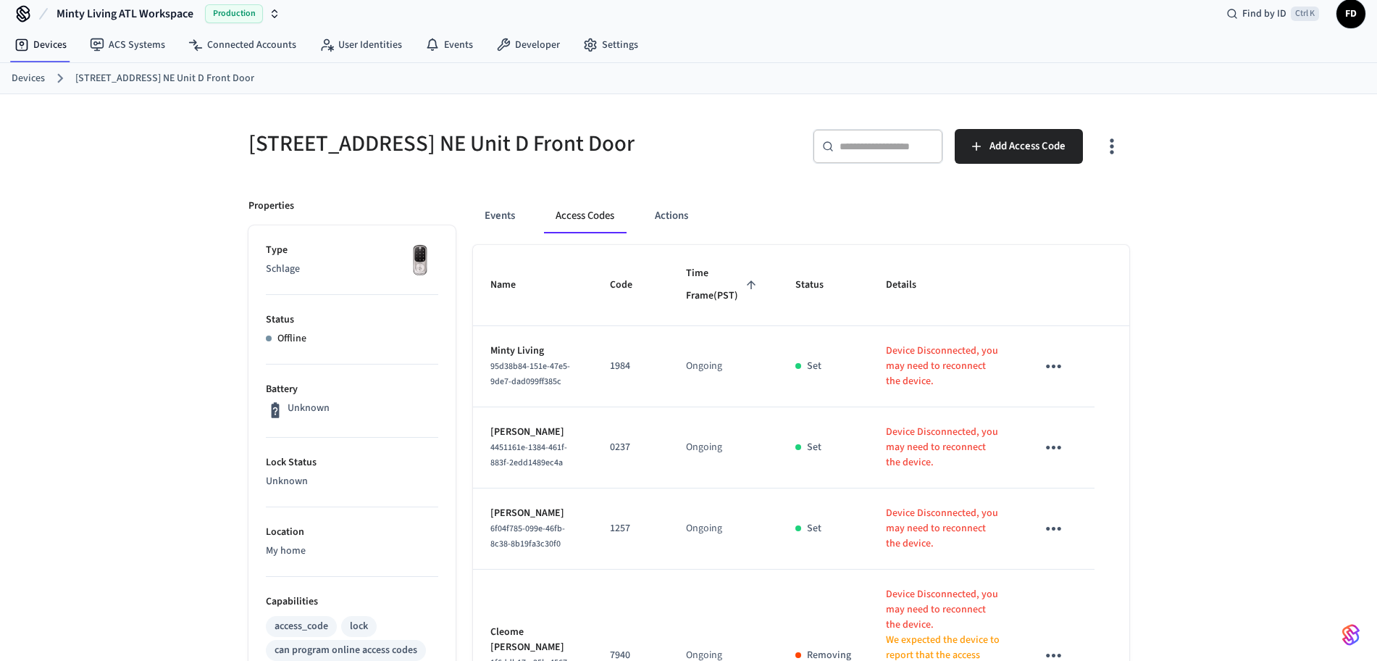
click at [32, 82] on link "Devices" at bounding box center [28, 78] width 33 height 15
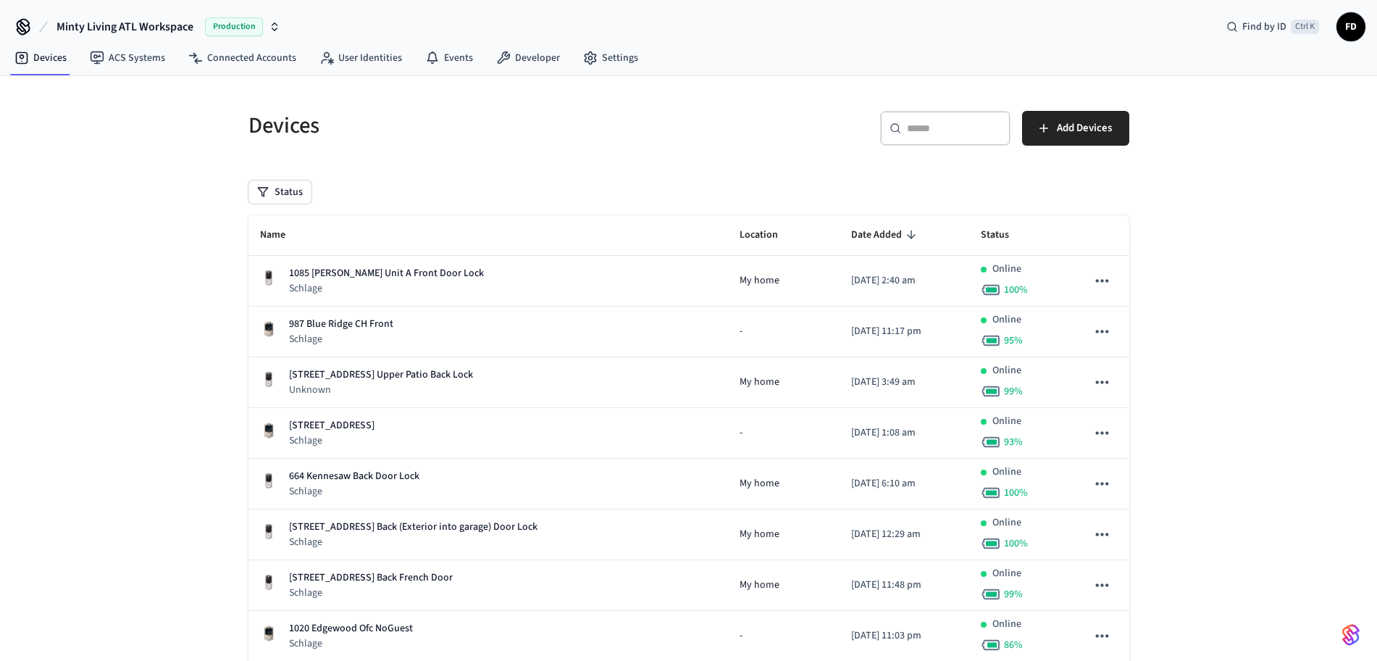
click at [940, 117] on div "​ ​" at bounding box center [945, 128] width 130 height 35
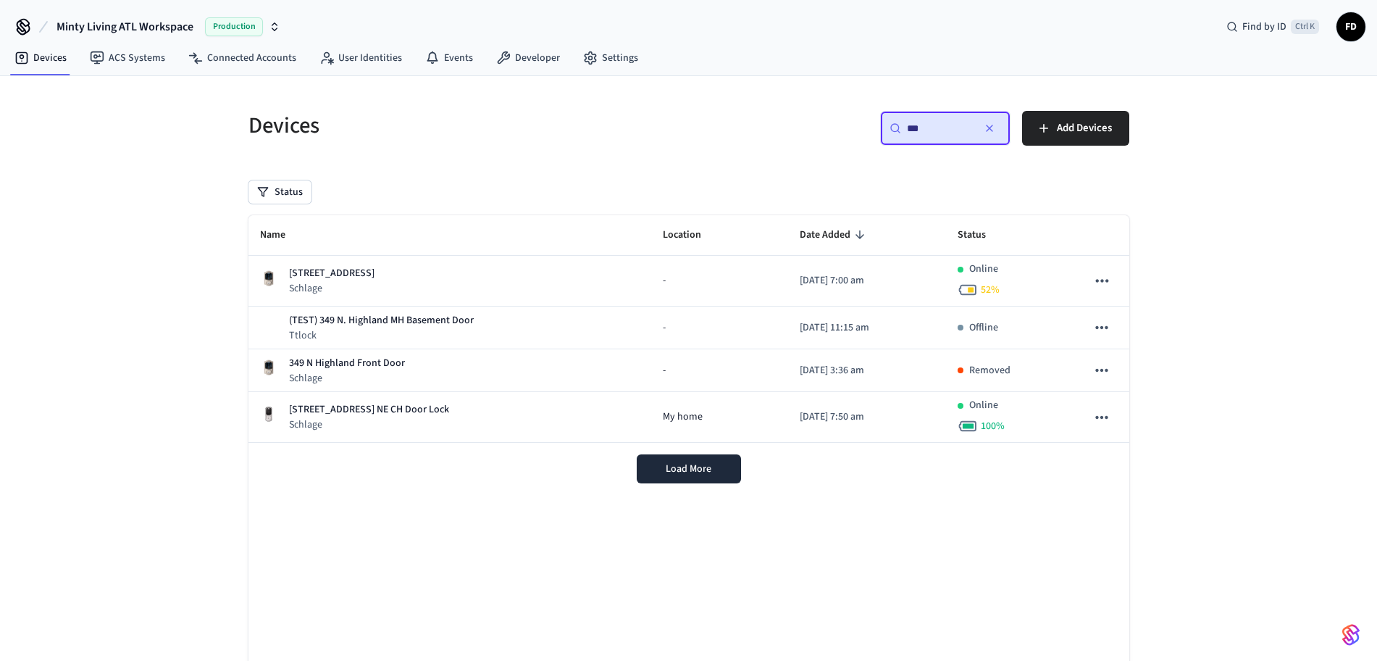
type input "***"
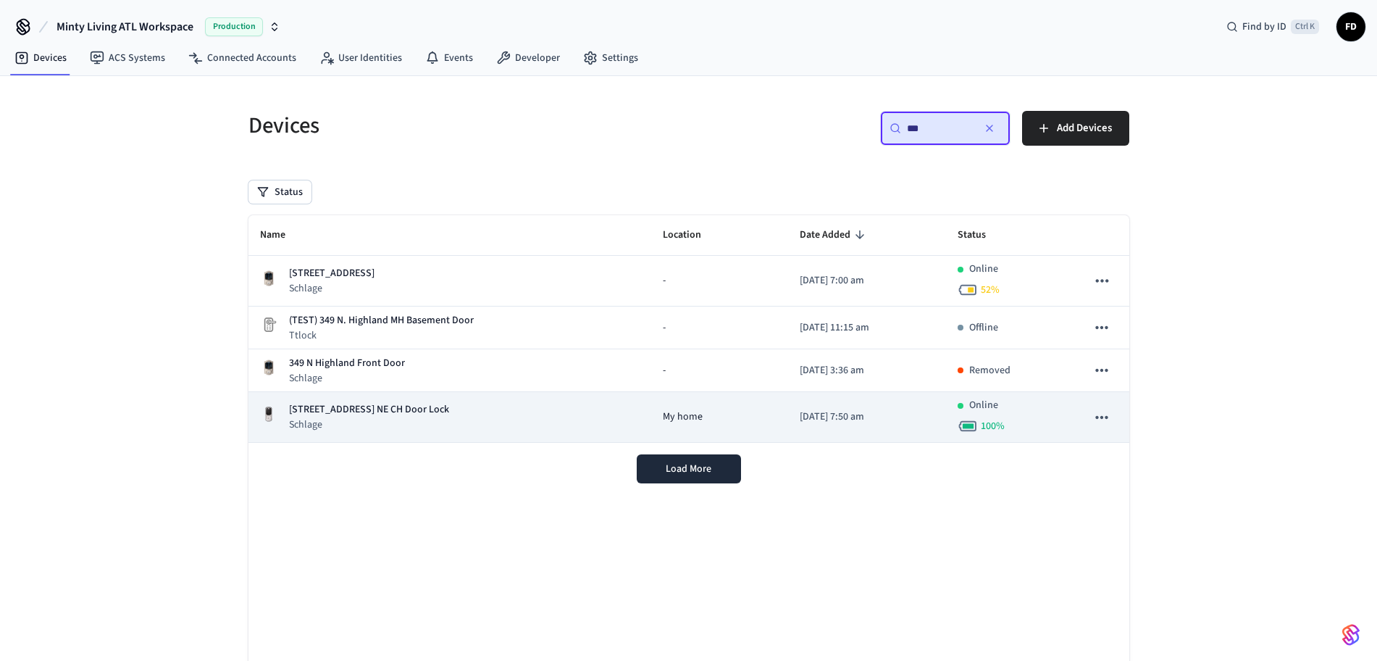
click at [508, 409] on div "[STREET_ADDRESS] NE CH Door Lock Schlage" at bounding box center [450, 417] width 380 height 30
